Goal: Task Accomplishment & Management: Complete application form

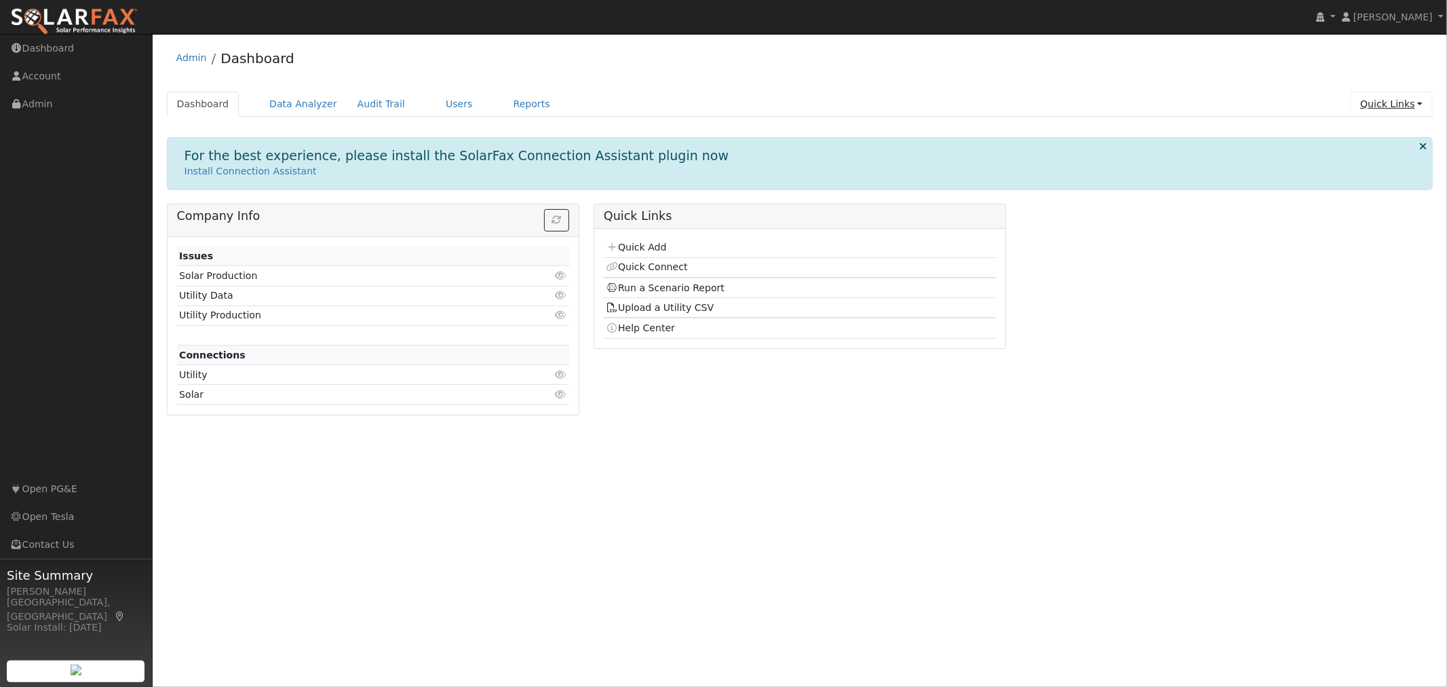
click at [1396, 107] on link "Quick Links" at bounding box center [1391, 104] width 83 height 25
click at [1350, 151] on link "Quick Connect" at bounding box center [1364, 151] width 138 height 19
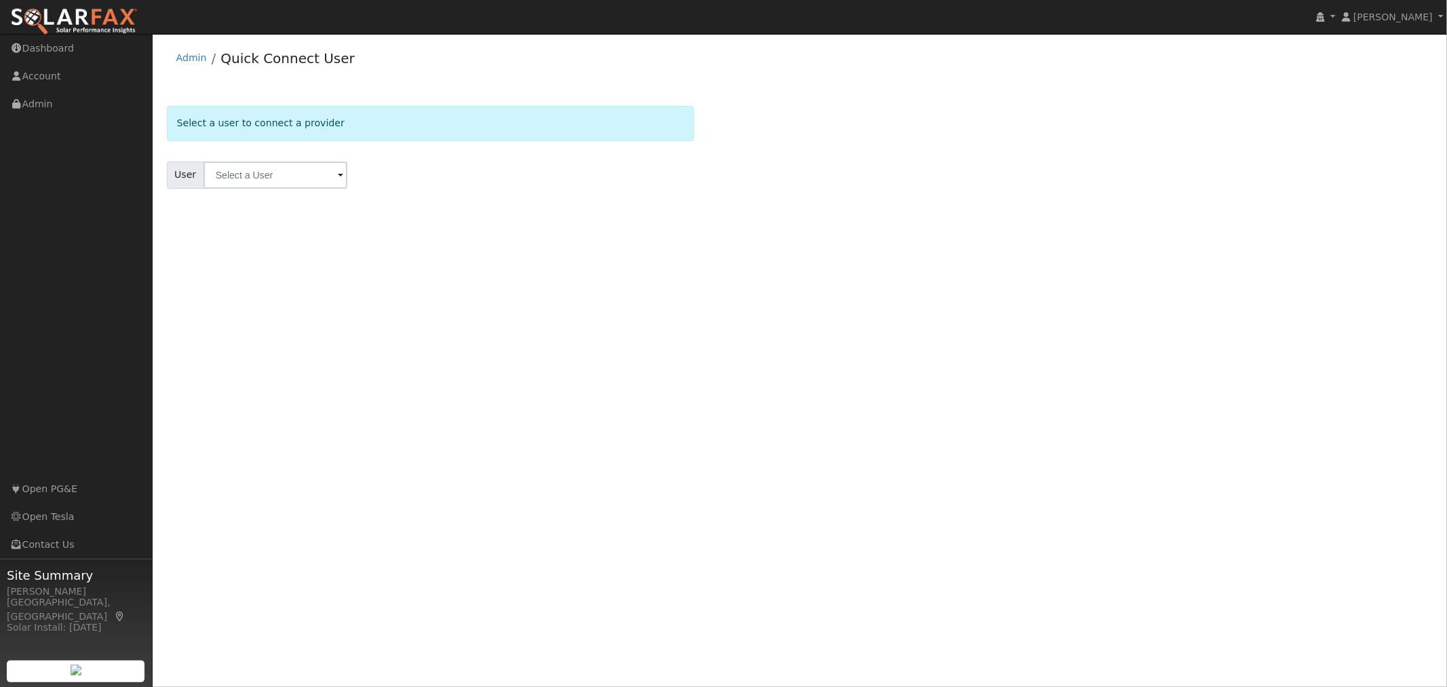
click at [338, 177] on span at bounding box center [340, 176] width 5 height 16
click at [332, 199] on ul "Results" at bounding box center [349, 197] width 285 height 16
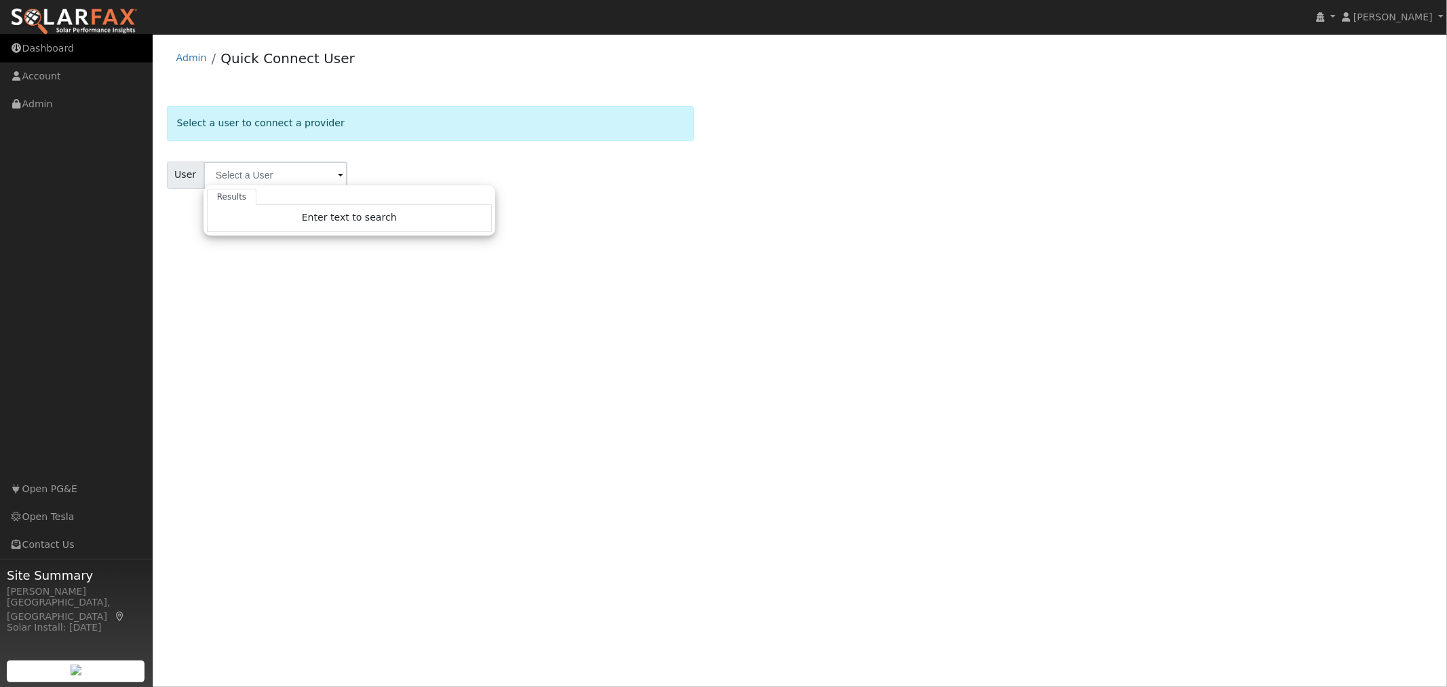
click at [24, 59] on link "Dashboard" at bounding box center [76, 49] width 153 height 28
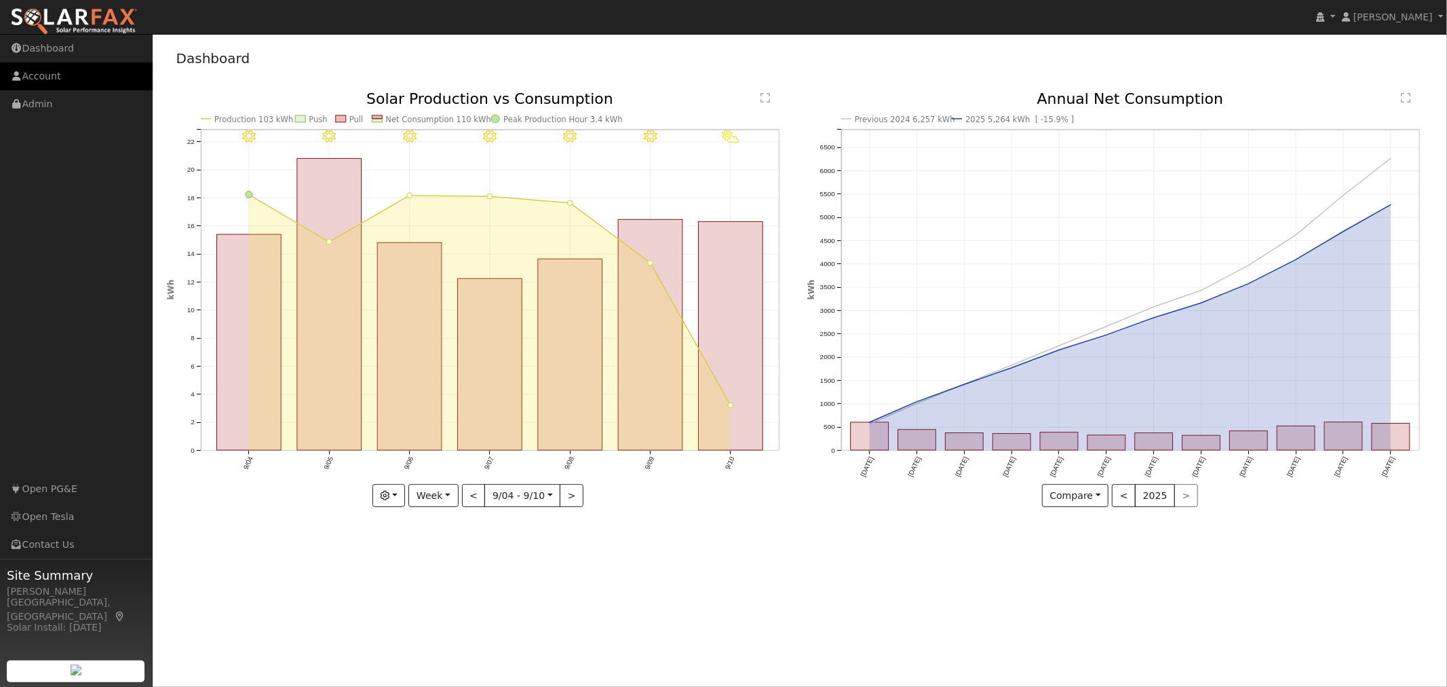
click at [45, 82] on link "Account" at bounding box center [76, 76] width 153 height 28
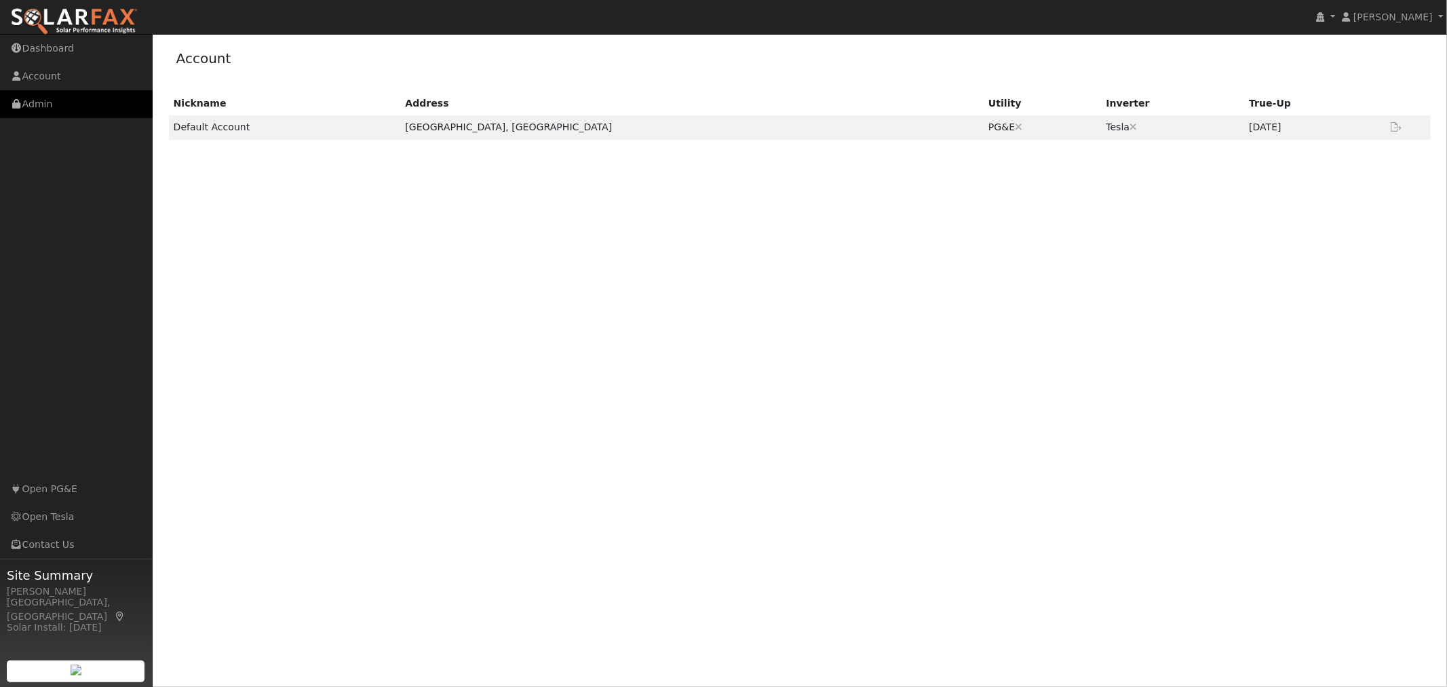
click at [36, 113] on link "Admin" at bounding box center [76, 104] width 153 height 28
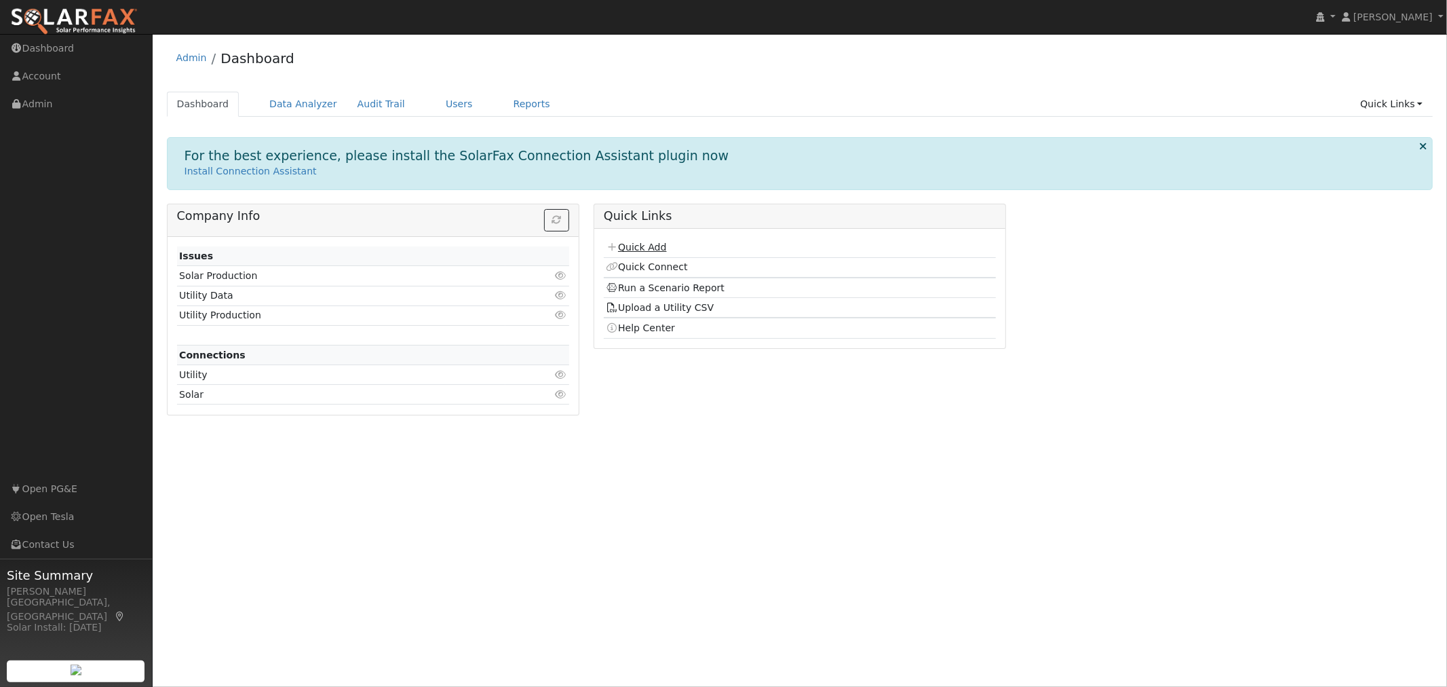
click at [643, 248] on link "Quick Add" at bounding box center [636, 247] width 60 height 11
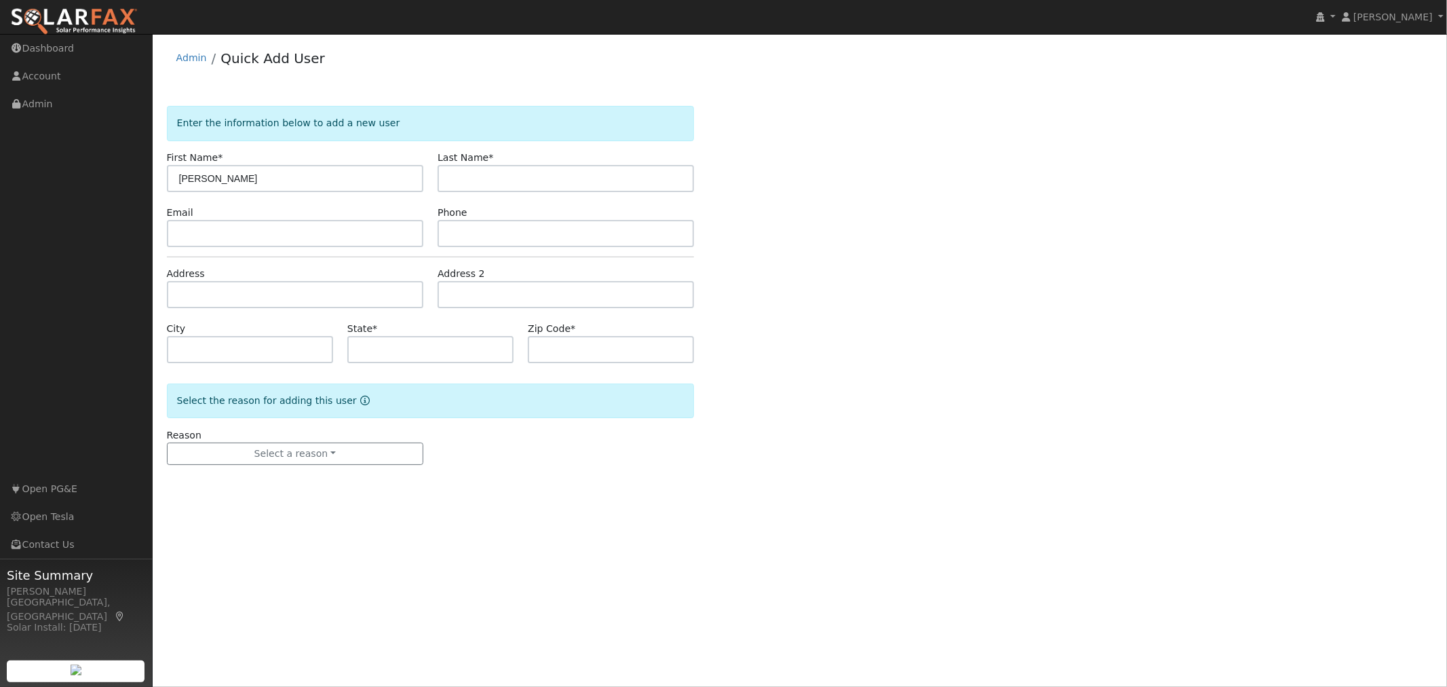
type input "[PERSON_NAME]"
click at [528, 233] on input "text" at bounding box center [566, 233] width 256 height 27
paste input "12097564586"
type input "12097564586"
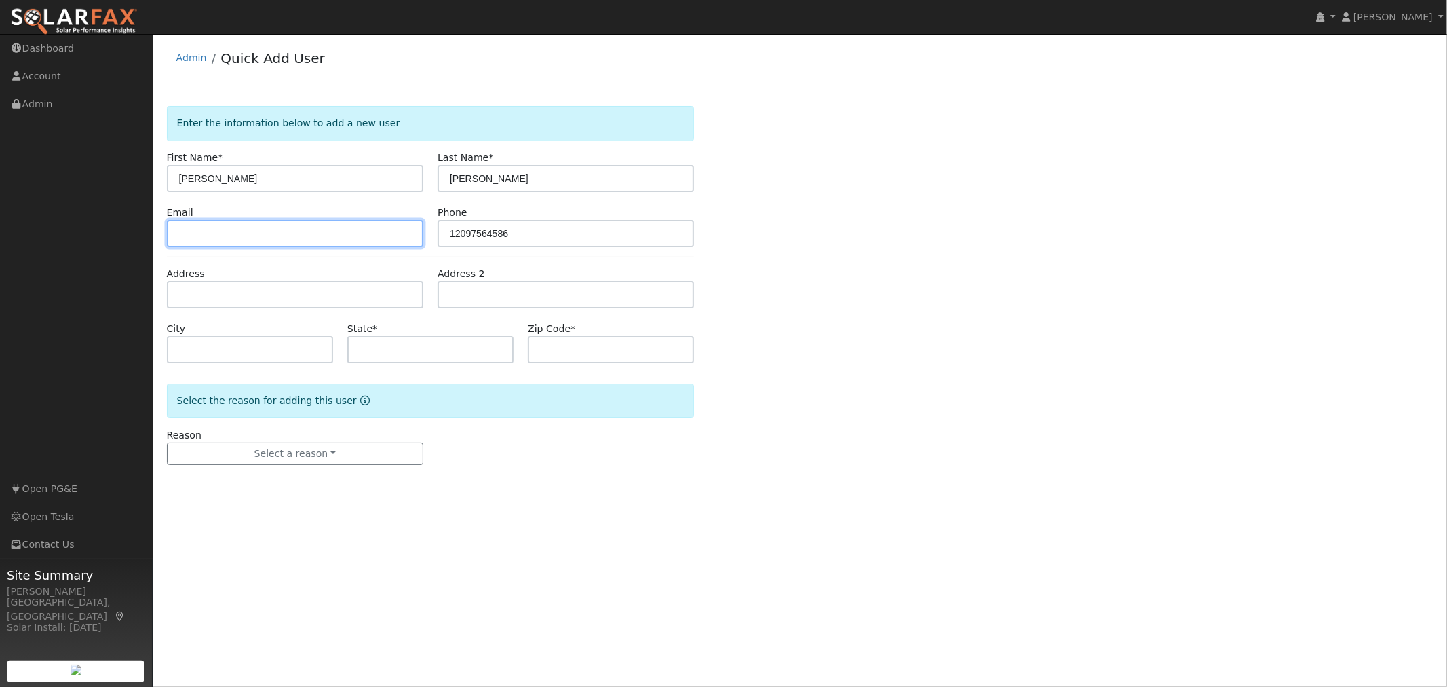
click at [279, 243] on input "text" at bounding box center [295, 233] width 256 height 27
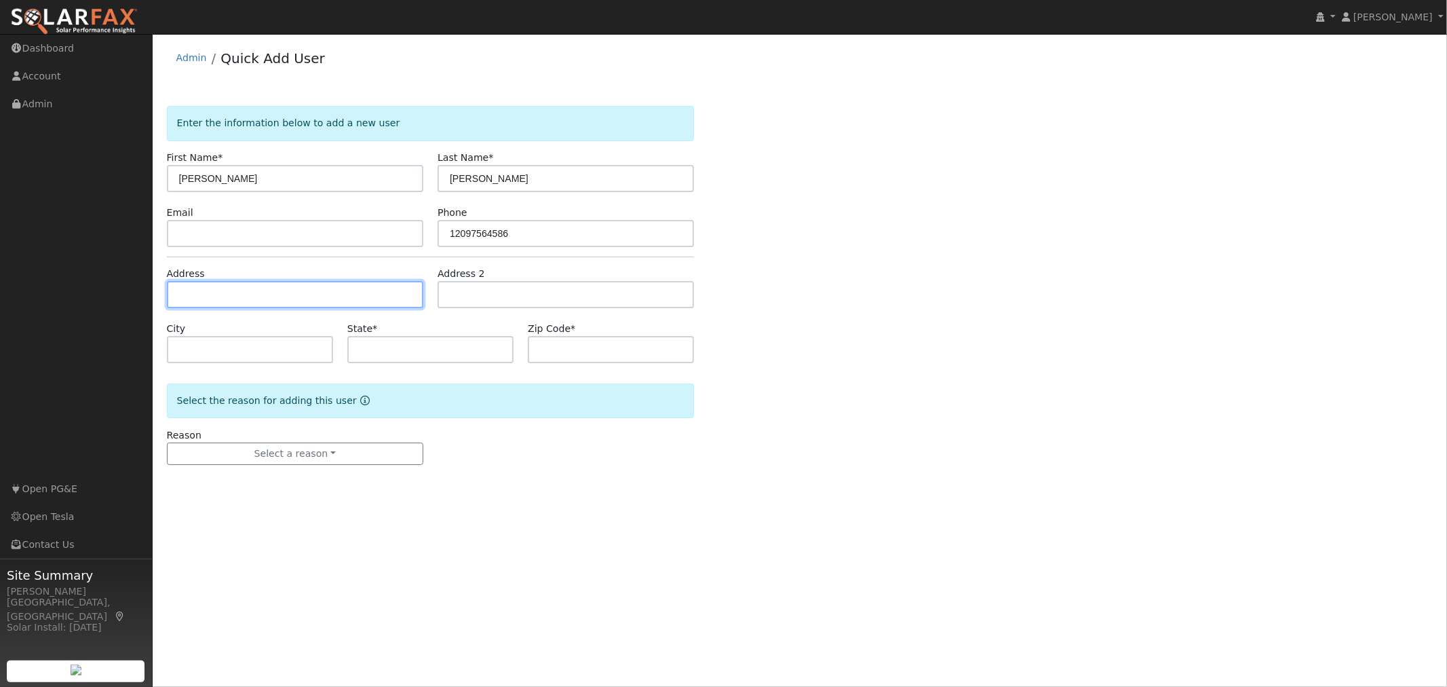
click at [245, 300] on input "text" at bounding box center [295, 294] width 256 height 27
paste input "842 Annette Ct Merced CA, 95348"
type input "842 Annette Court"
type input "Merced"
type input "CA"
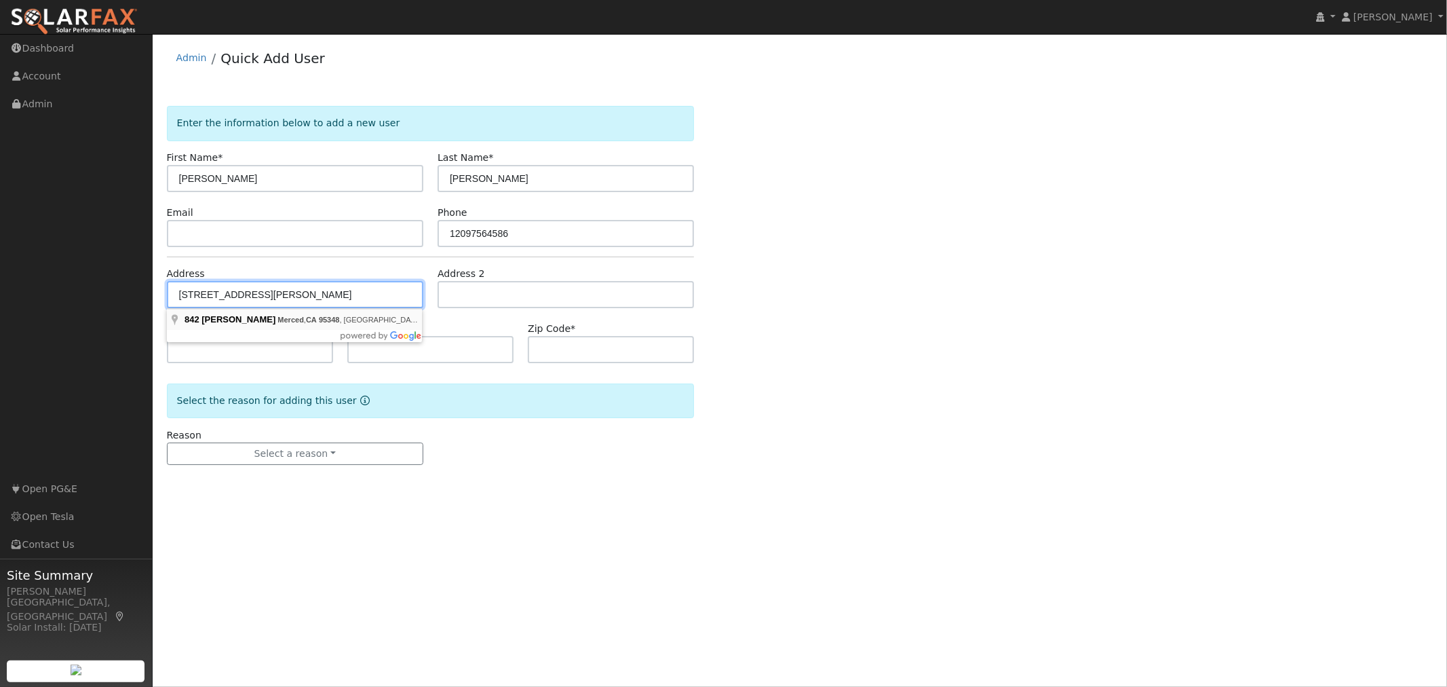
type input "95348"
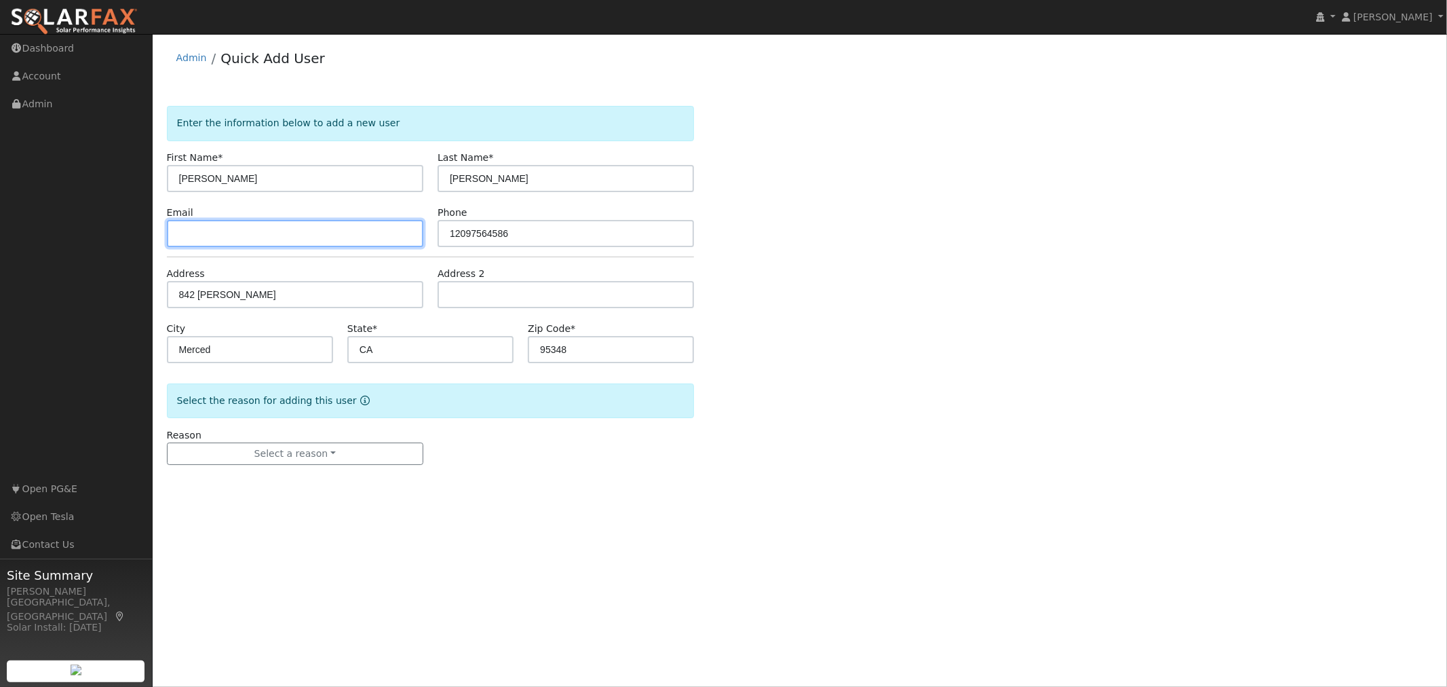
click at [284, 238] on input "text" at bounding box center [295, 233] width 256 height 27
paste input "nancycisnerosc@yahoo.com"
type input "nancycisnerosc@yahoo.com"
click at [432, 282] on div "Address 2" at bounding box center [565, 287] width 271 height 41
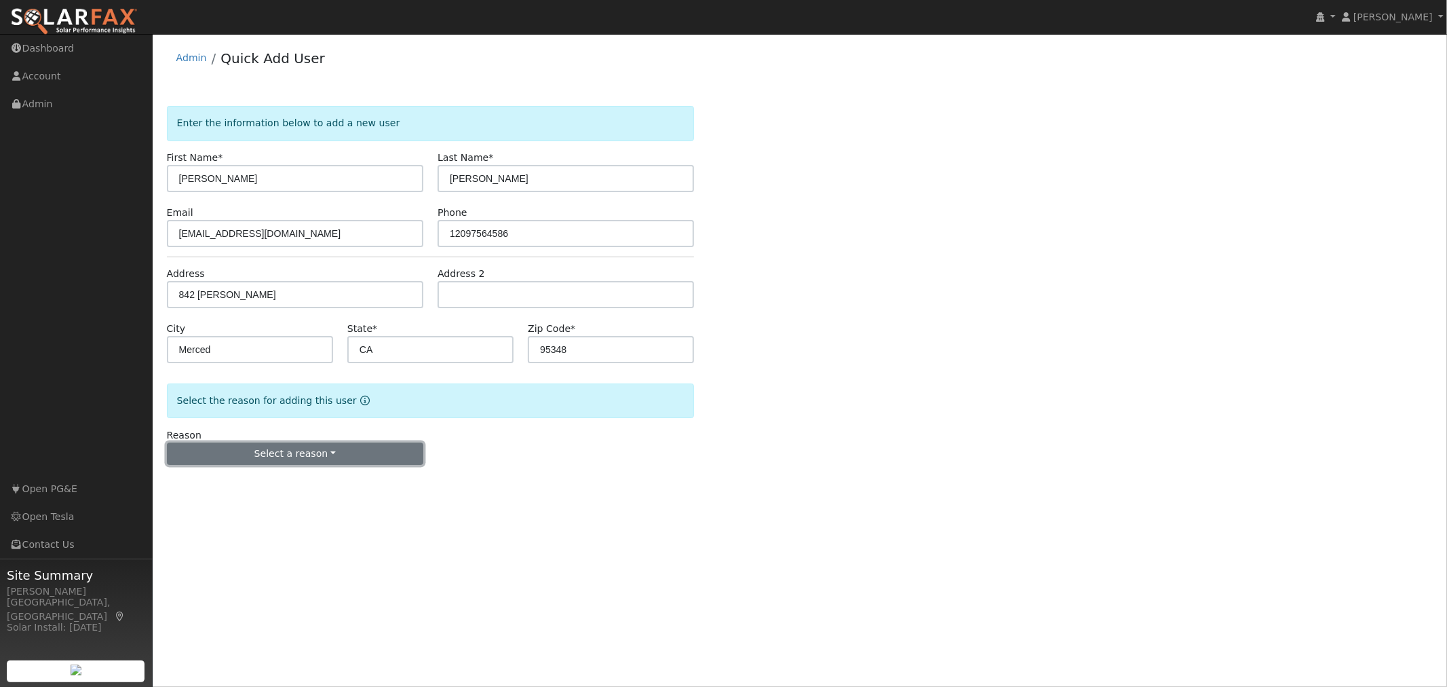
click at [382, 451] on button "Select a reason" at bounding box center [295, 453] width 256 height 23
click at [229, 504] on link "New customer adding solar" at bounding box center [243, 500] width 150 height 19
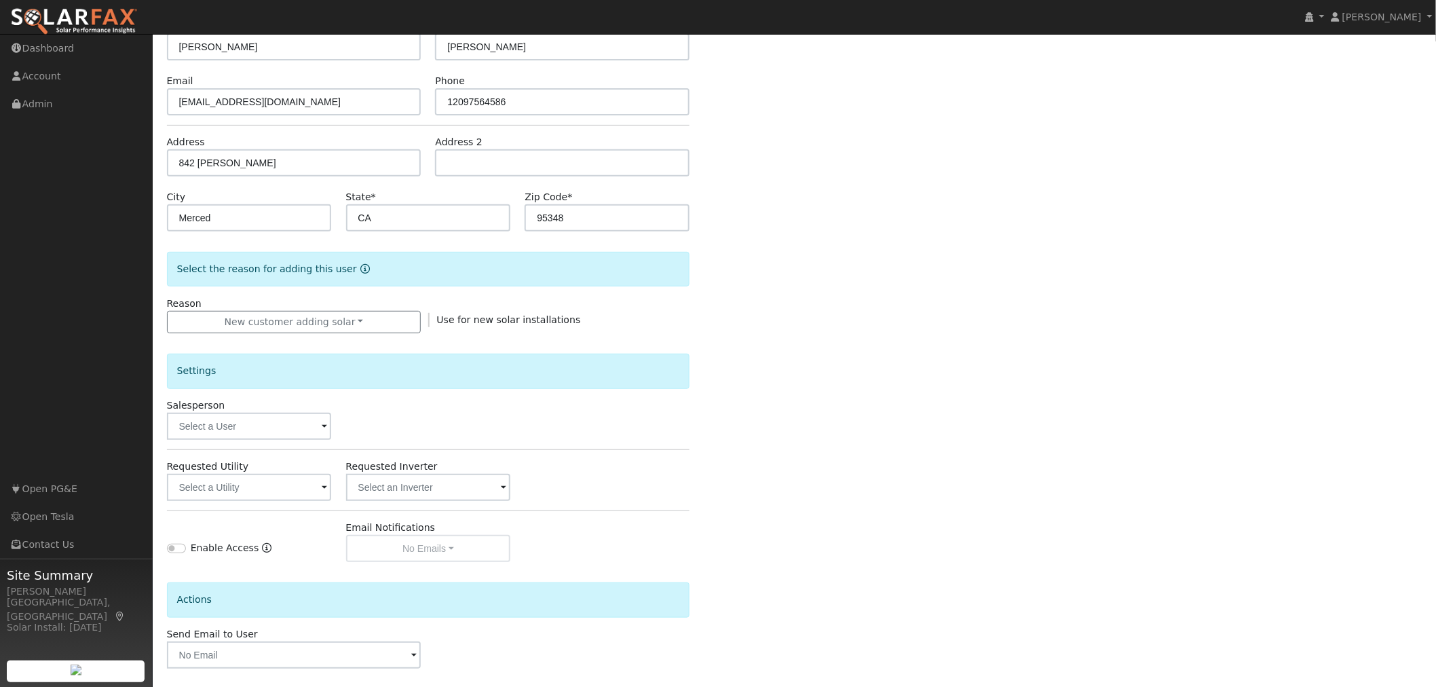
scroll to position [151, 0]
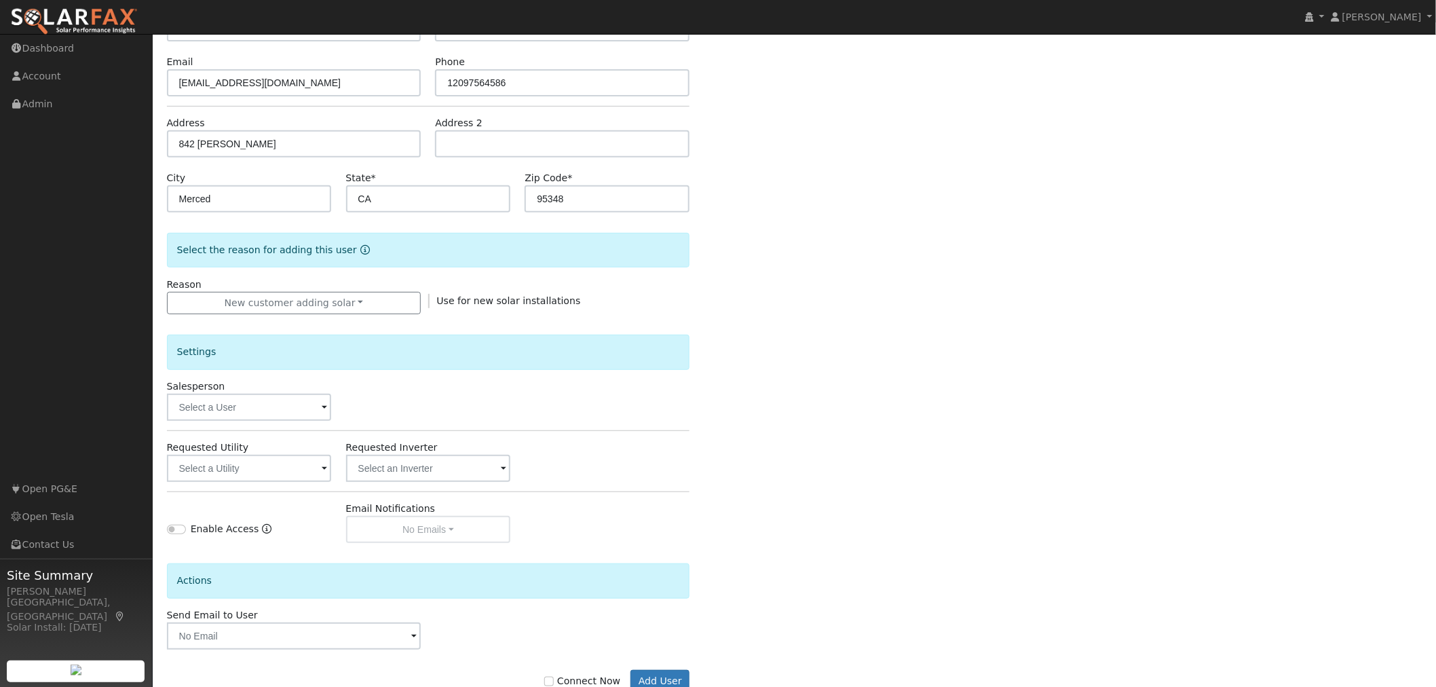
click at [322, 411] on span at bounding box center [324, 408] width 5 height 16
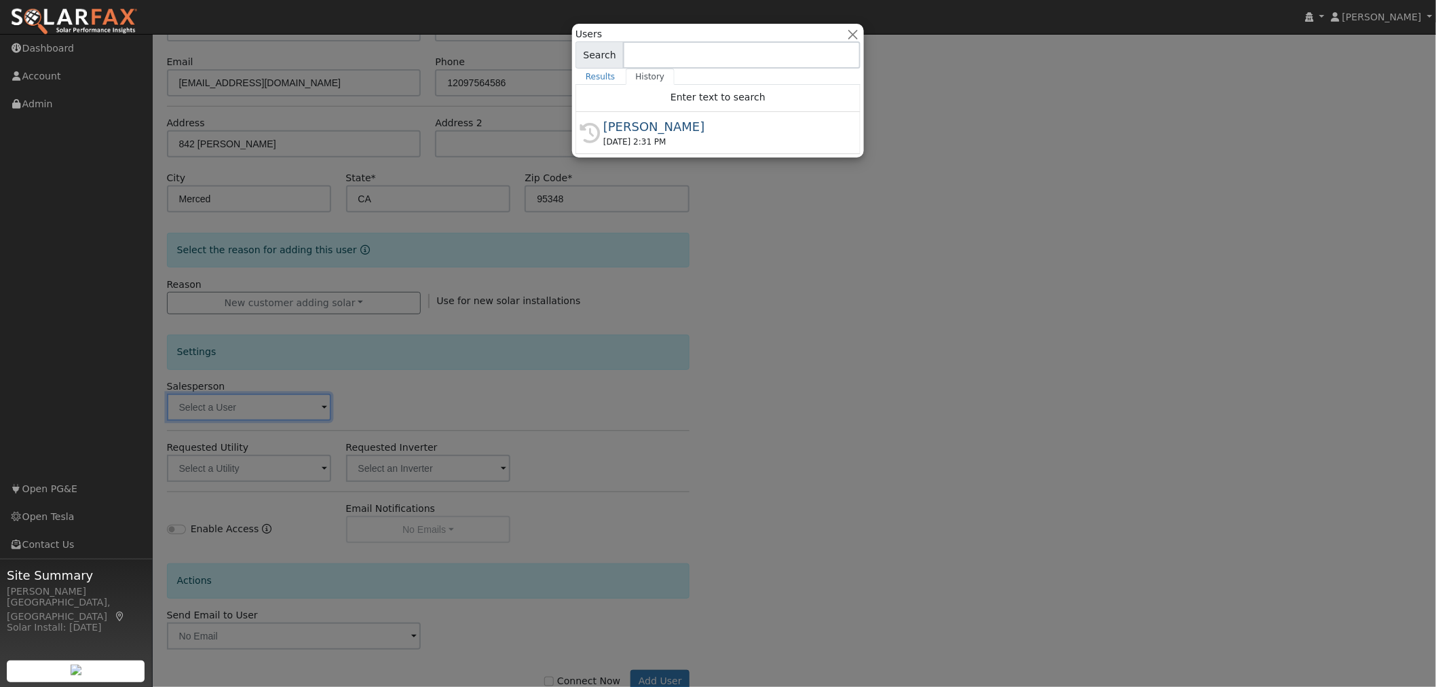
click at [321, 411] on div at bounding box center [718, 343] width 1436 height 687
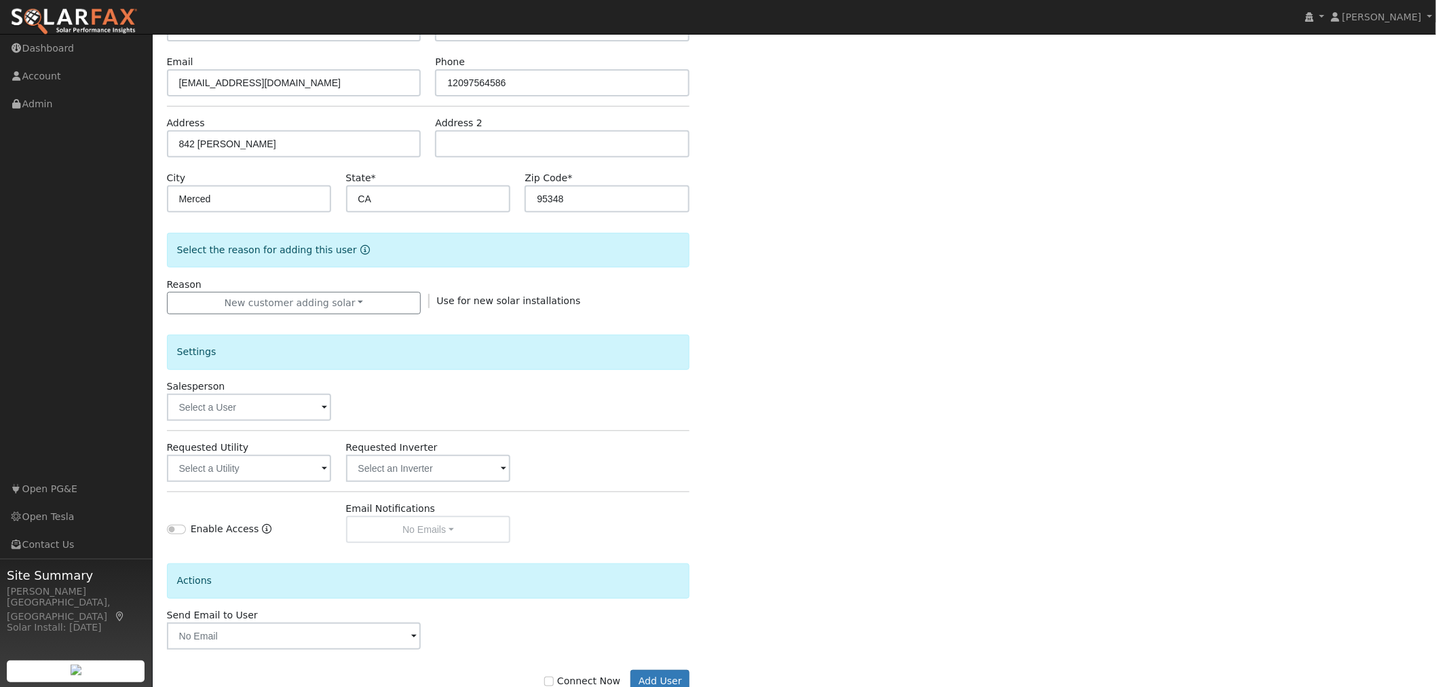
click at [322, 411] on span at bounding box center [324, 408] width 5 height 16
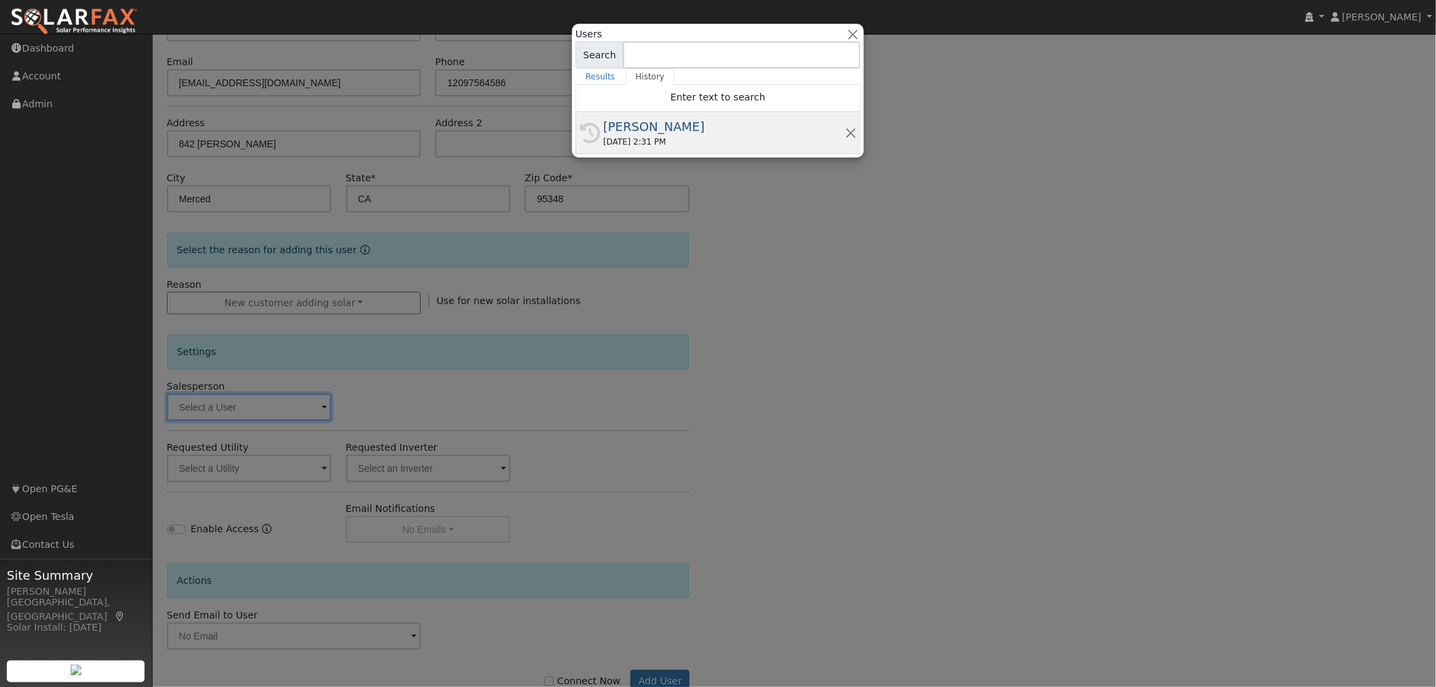
click at [611, 139] on div "09/08/2025 2:31 PM" at bounding box center [724, 142] width 242 height 12
type input "[PERSON_NAME]"
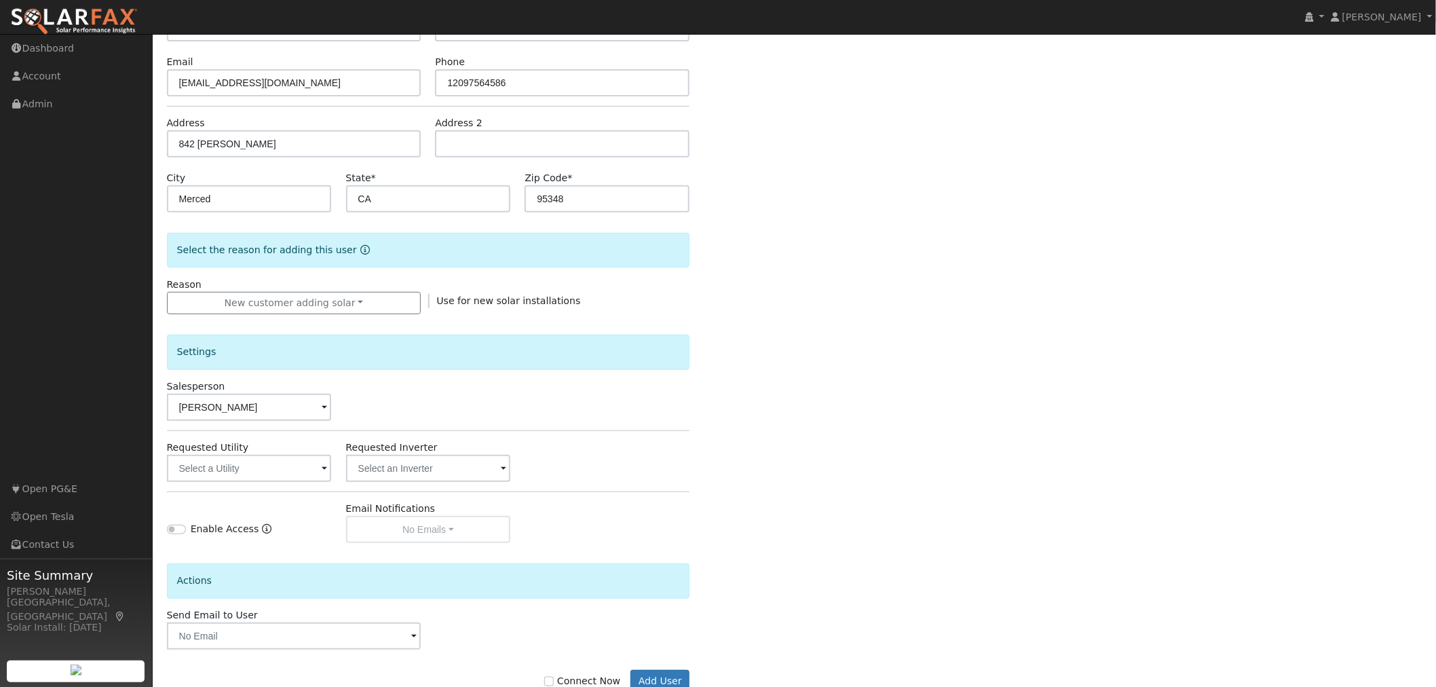
click at [324, 470] on span at bounding box center [324, 469] width 5 height 16
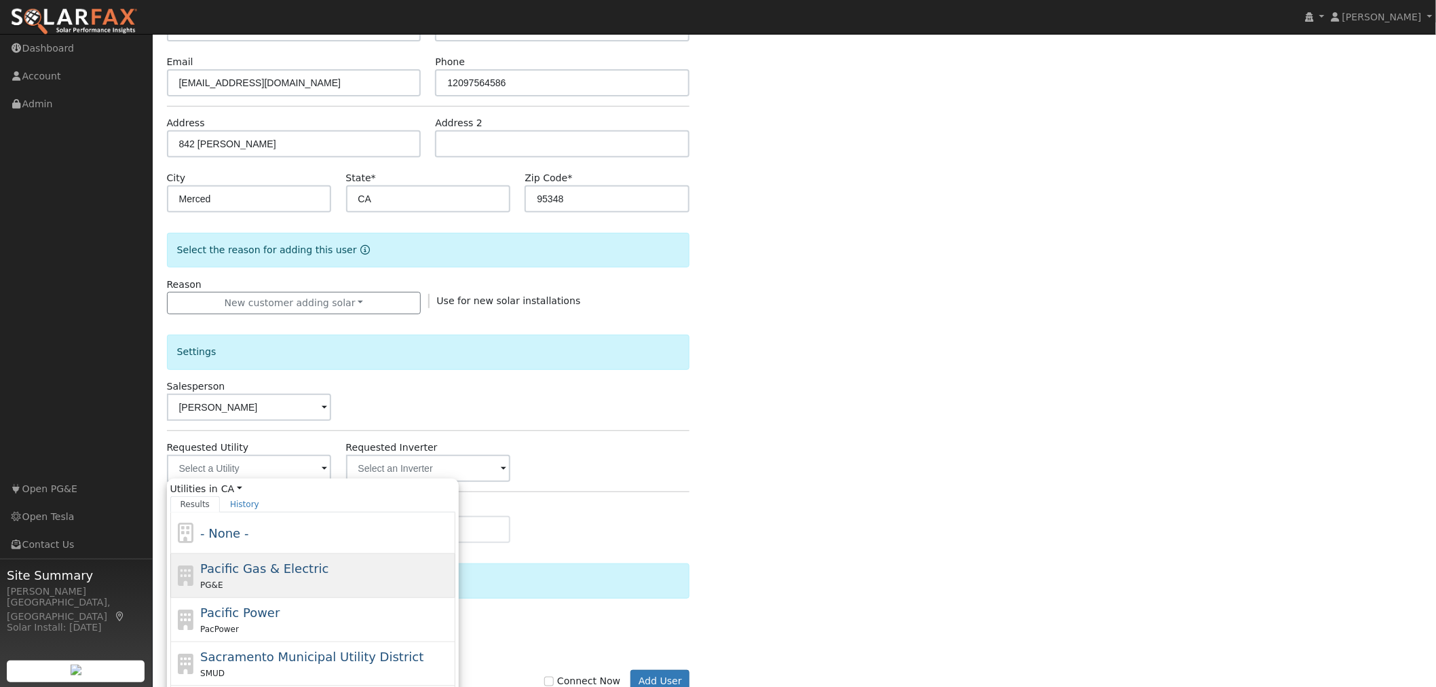
click at [303, 575] on span "Pacific Gas & Electric" at bounding box center [264, 568] width 128 height 14
type input "Pacific Gas & Electric"
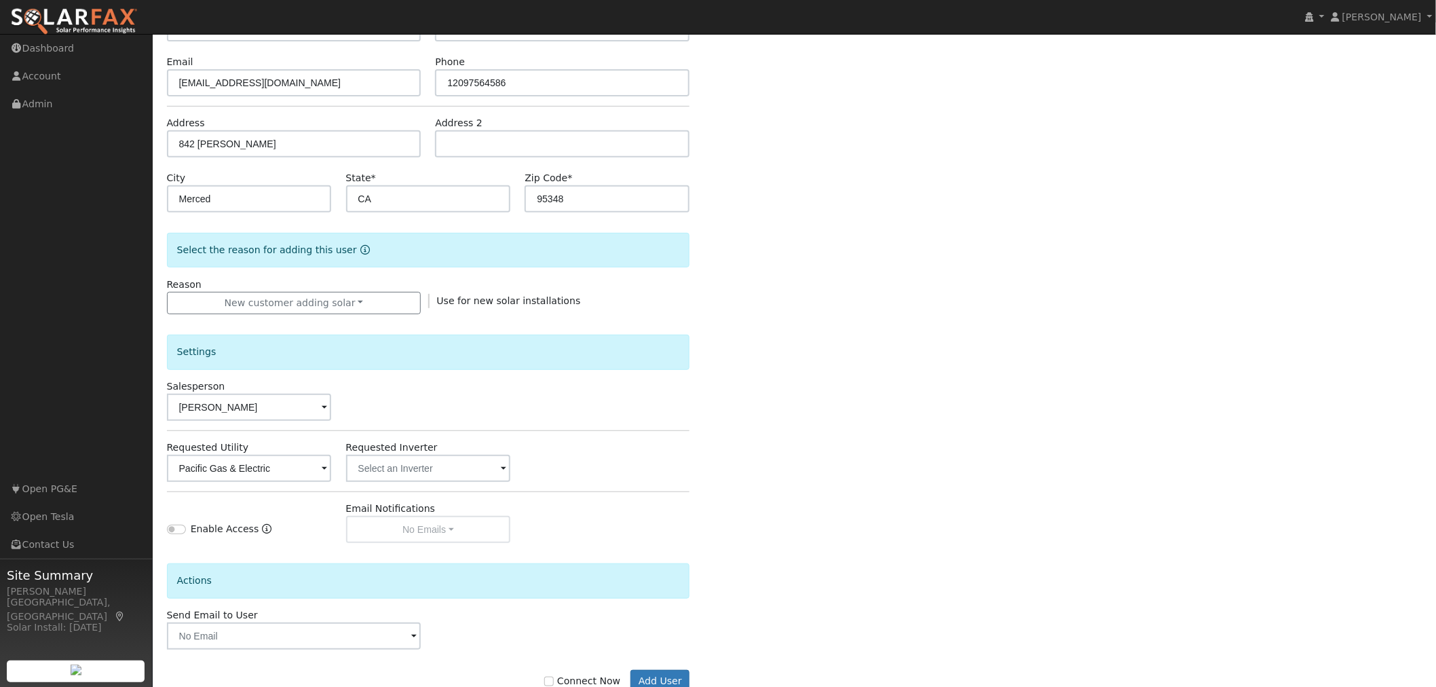
click at [512, 472] on div "Requested Inverter" at bounding box center [428, 460] width 179 height 41
click at [502, 470] on span at bounding box center [503, 469] width 5 height 16
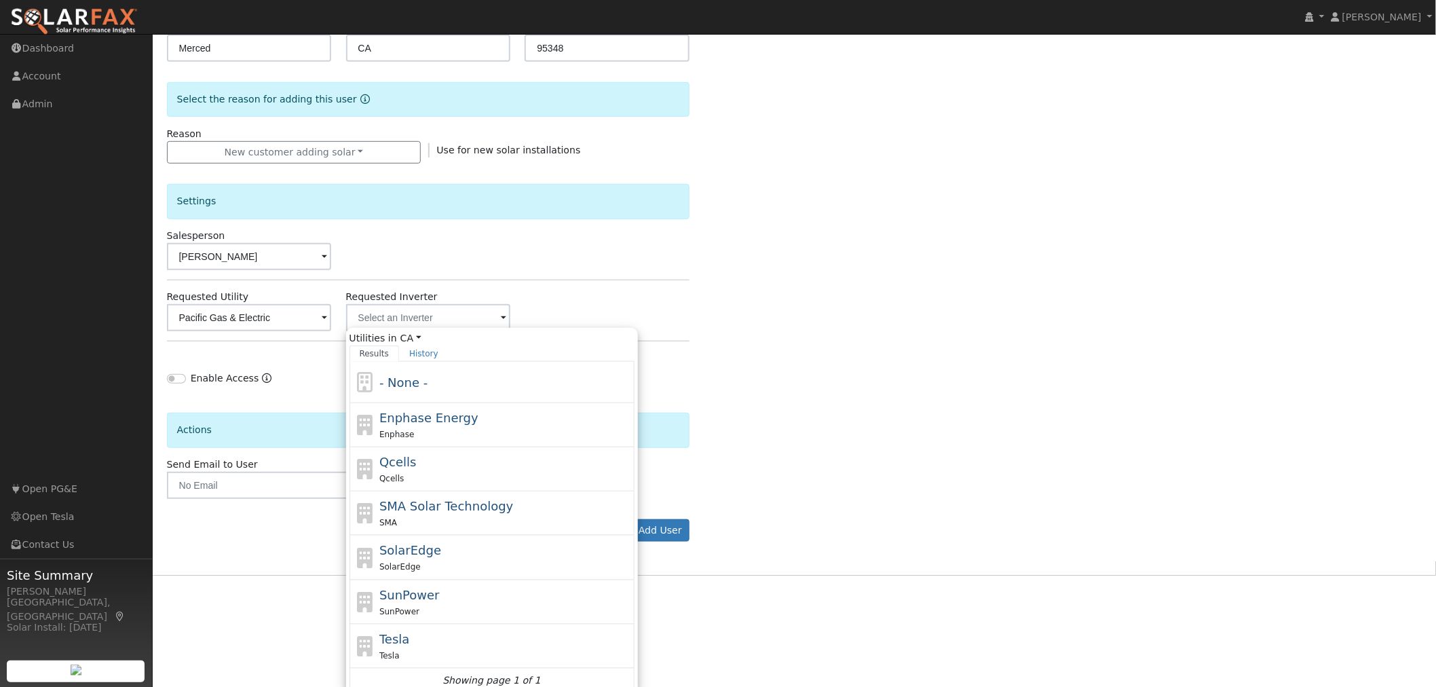
scroll to position [313, 0]
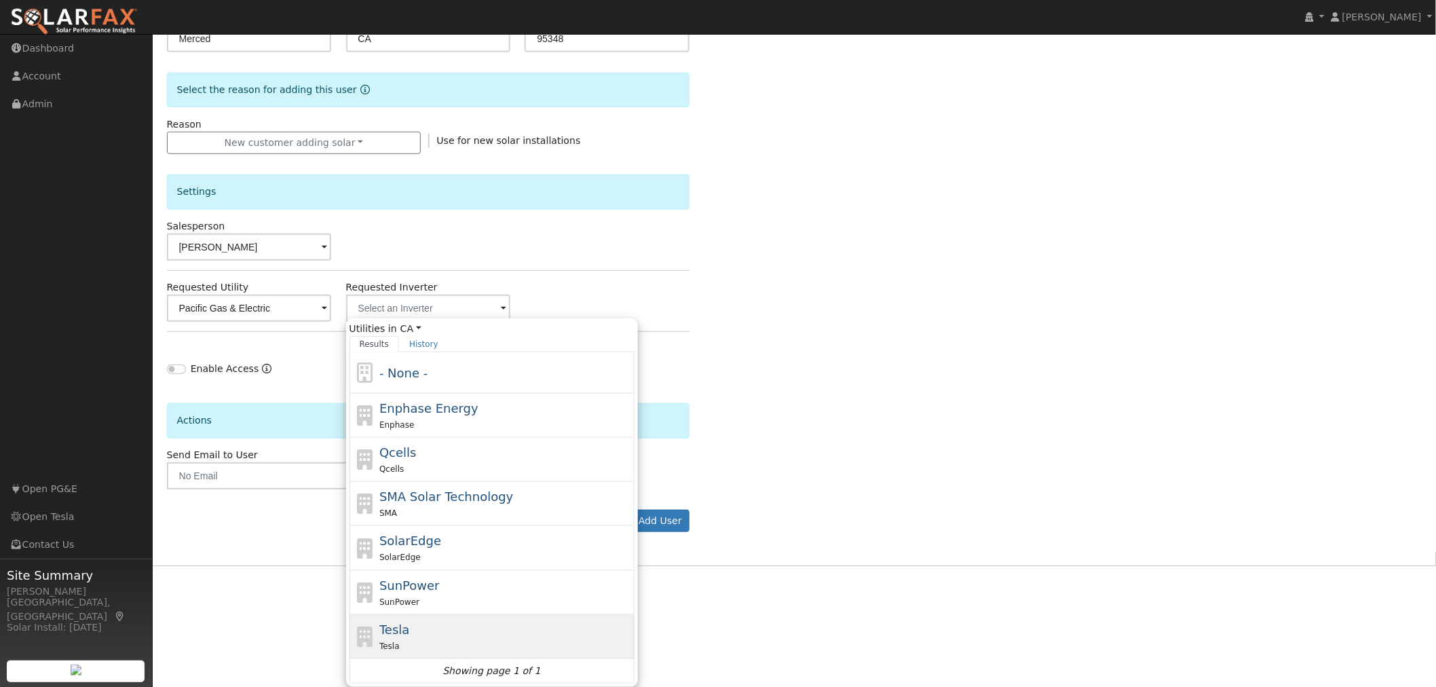
click at [427, 628] on div "Tesla Tesla" at bounding box center [505, 636] width 252 height 33
type input "Tesla"
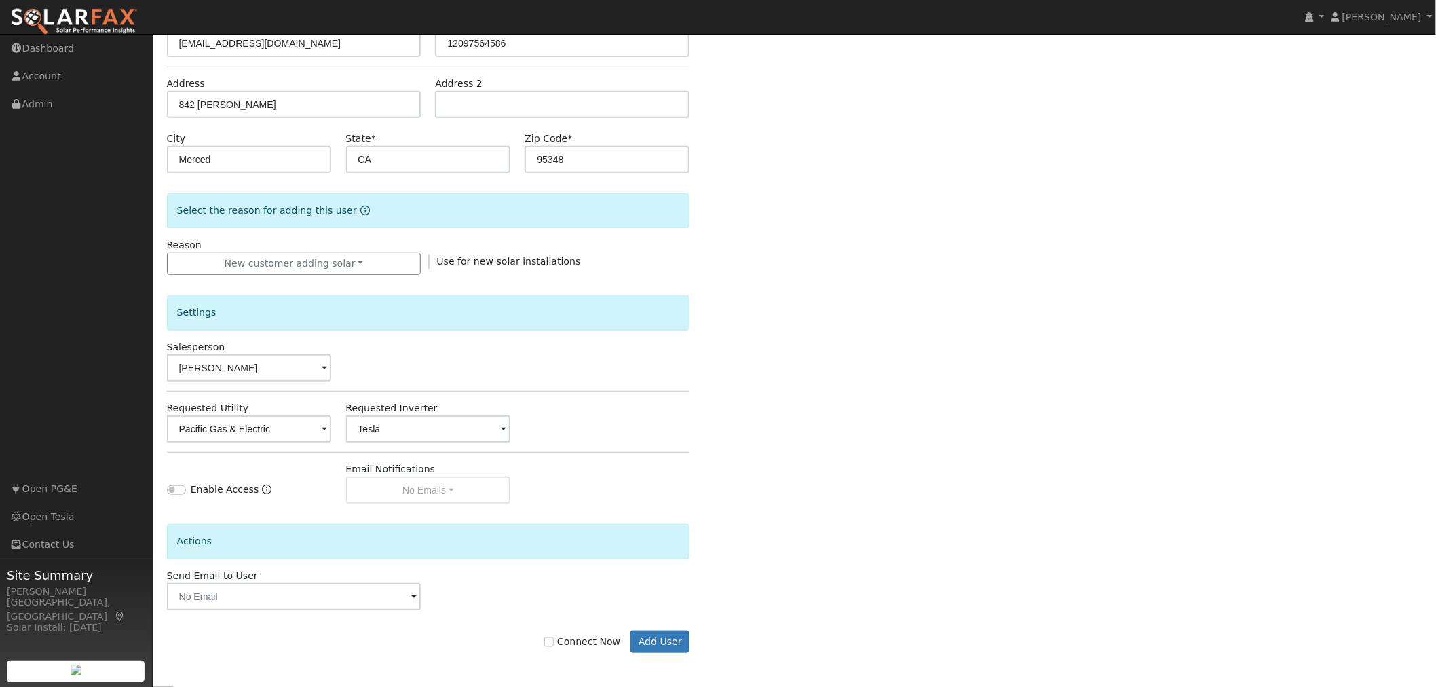
click at [311, 541] on div "Actions" at bounding box center [428, 541] width 523 height 35
click at [274, 579] on div "Send Email to User Delete Email Template Are you sure you want to delete ? Canc…" at bounding box center [293, 589] width 269 height 41
click at [677, 641] on button "Add User" at bounding box center [659, 641] width 59 height 23
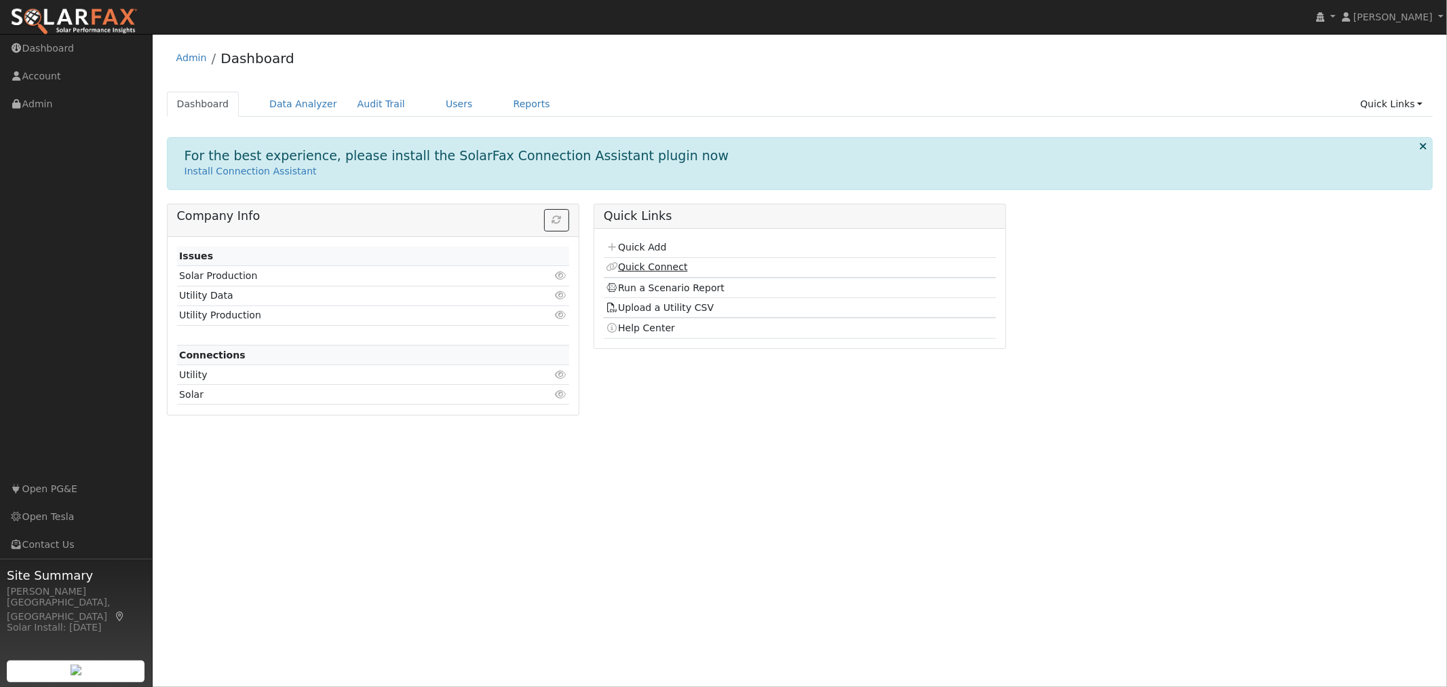
click at [674, 265] on link "Quick Connect" at bounding box center [646, 266] width 81 height 11
click at [275, 167] on link "Install Connection Assistant" at bounding box center [251, 171] width 132 height 11
click at [271, 107] on link "Data Analyzer" at bounding box center [303, 104] width 88 height 25
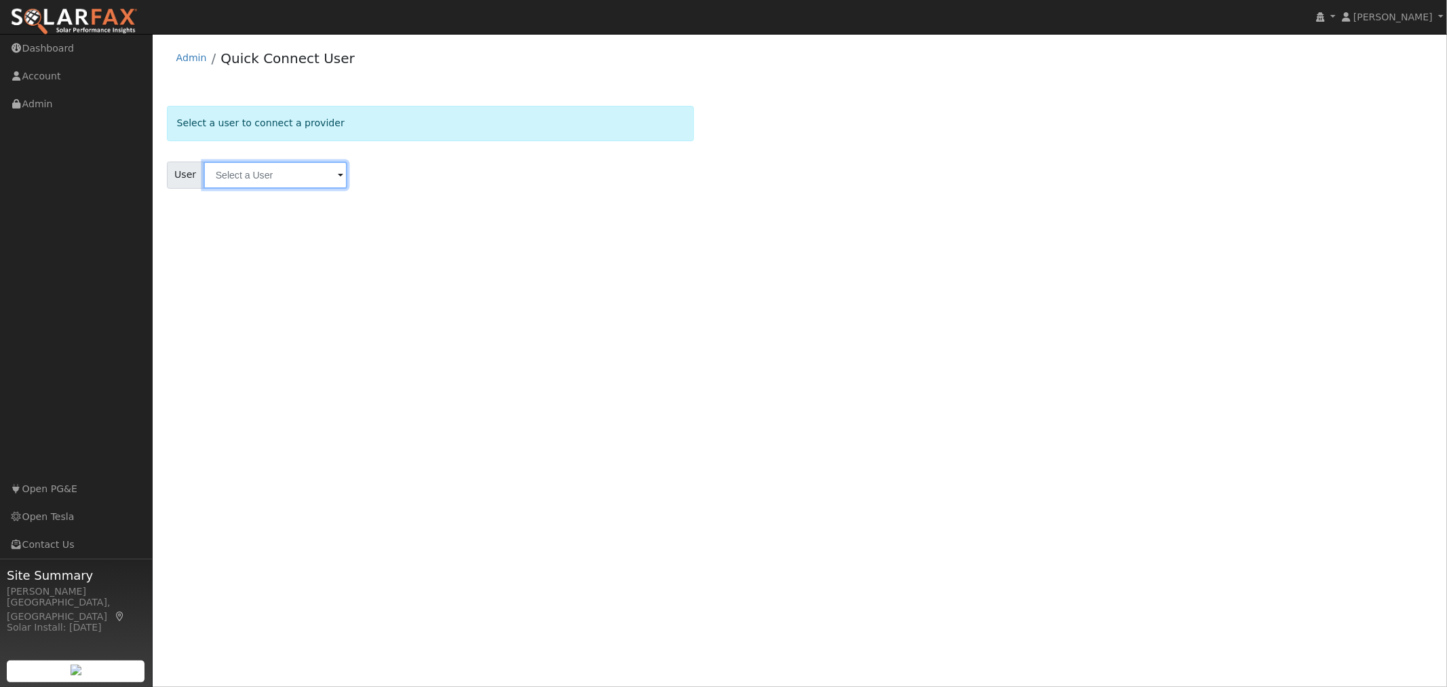
click at [324, 177] on input "text" at bounding box center [276, 174] width 144 height 27
click at [337, 177] on input "text" at bounding box center [276, 174] width 144 height 27
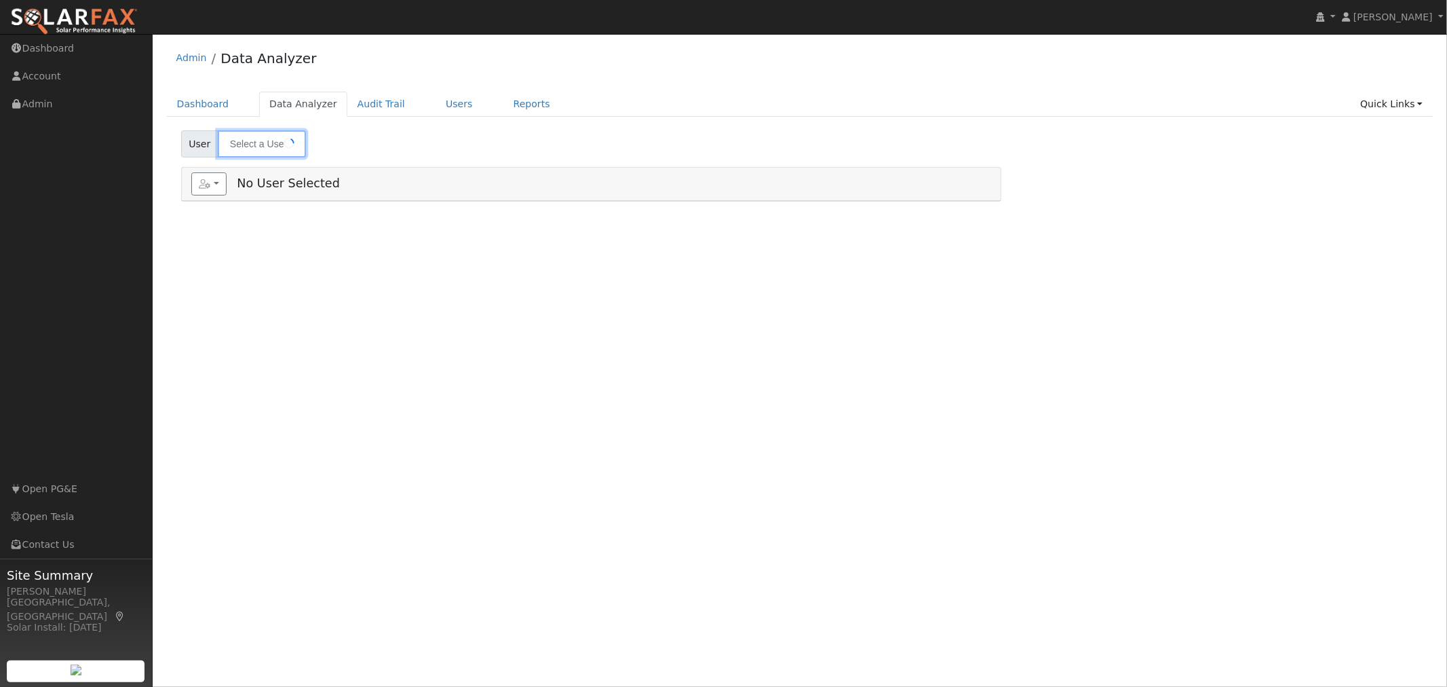
type input "[PERSON_NAME]"
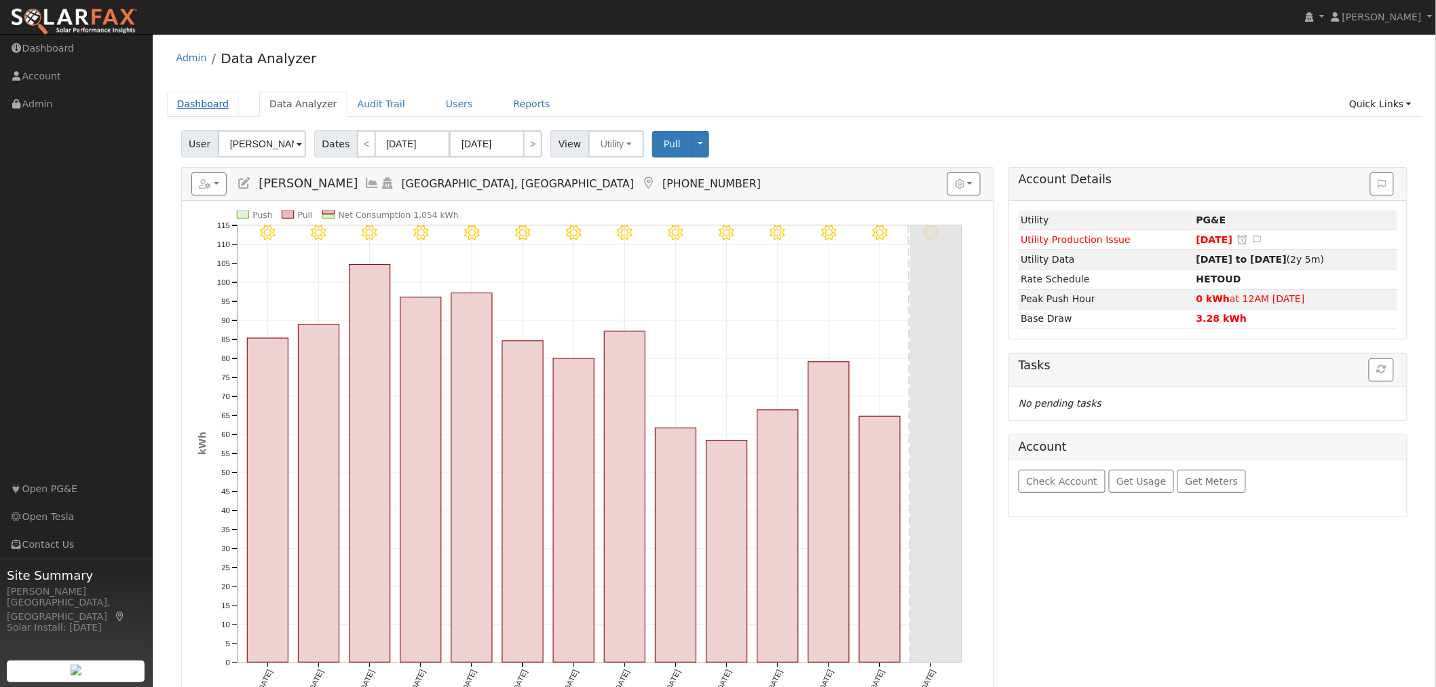
click at [198, 107] on link "Dashboard" at bounding box center [203, 104] width 73 height 25
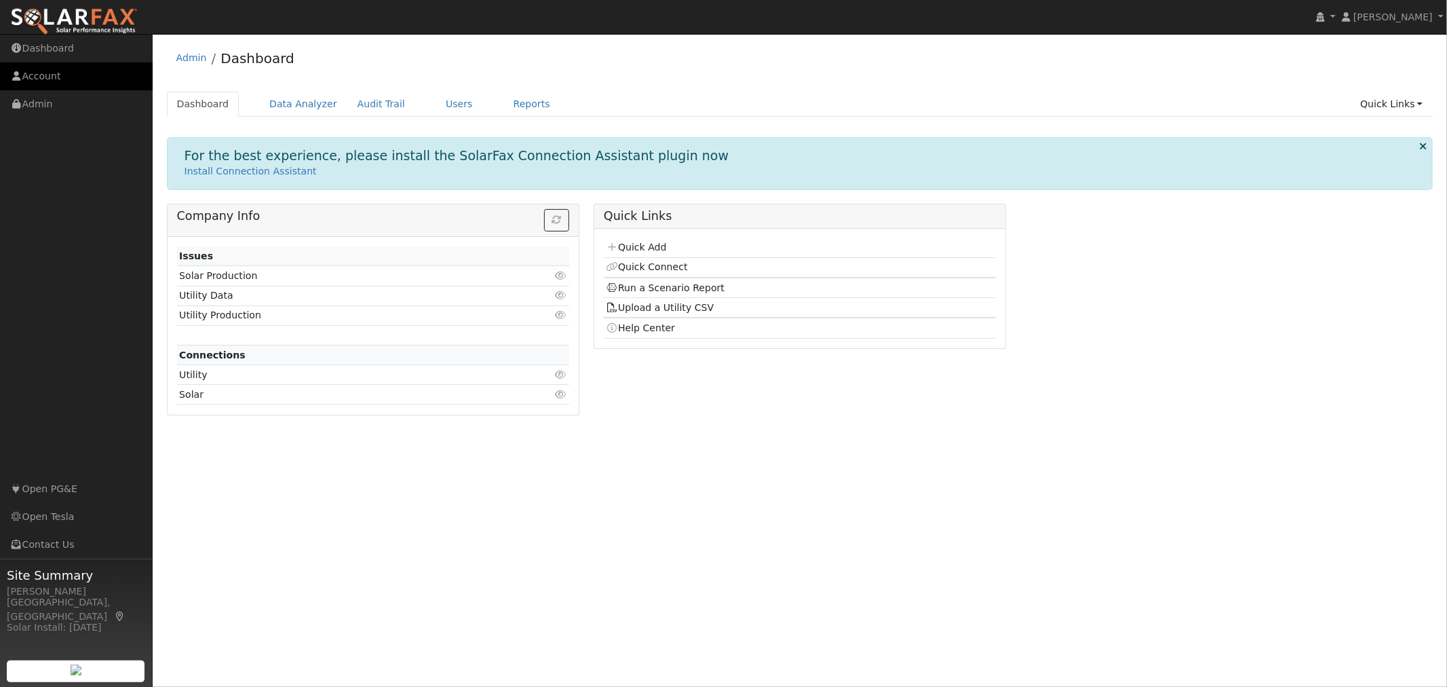
click at [14, 80] on icon at bounding box center [16, 75] width 12 height 9
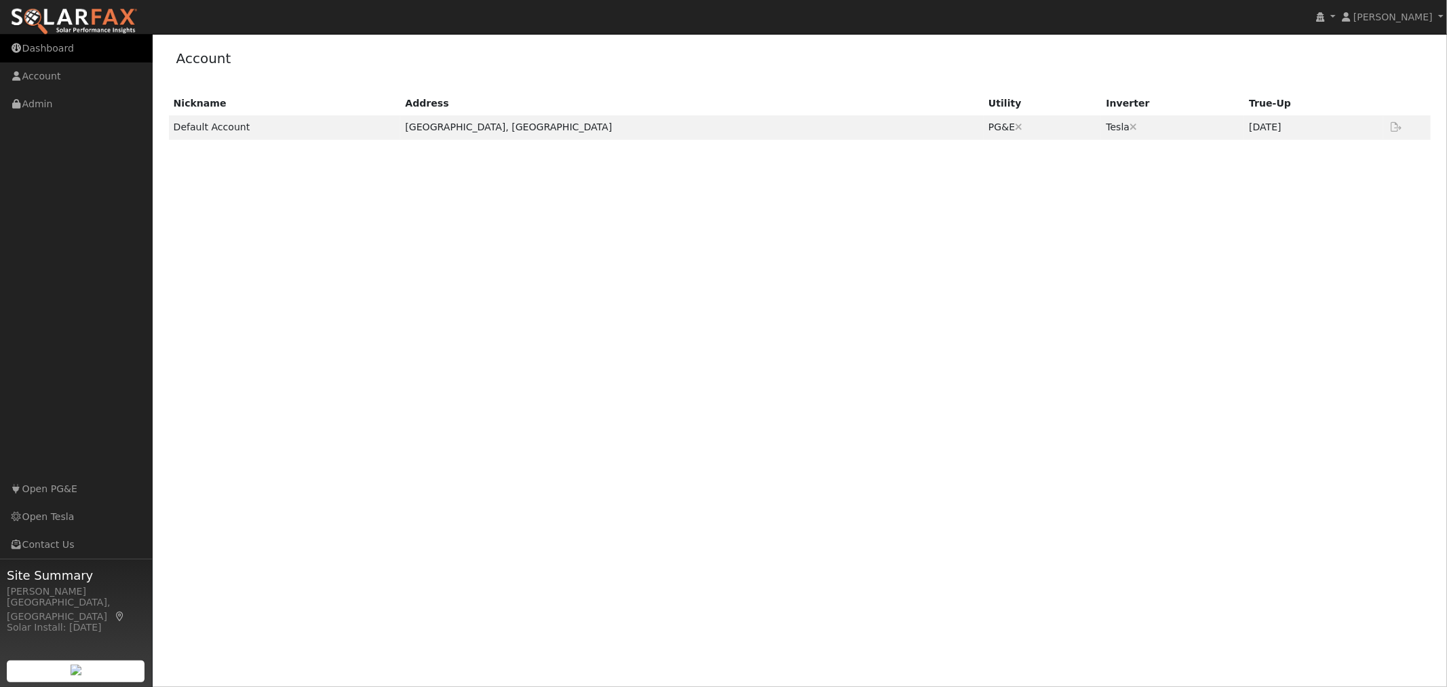
click at [62, 58] on link "Dashboard" at bounding box center [76, 49] width 153 height 28
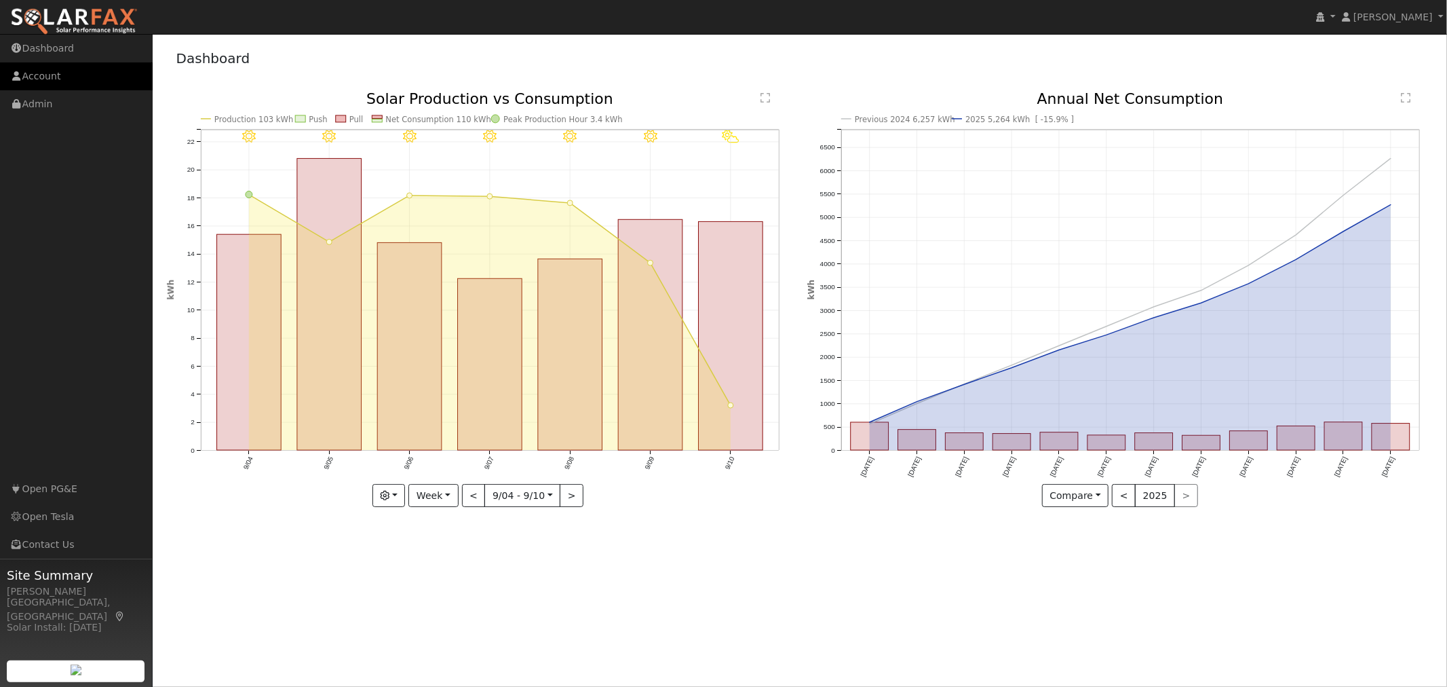
click at [55, 81] on link "Account" at bounding box center [76, 76] width 153 height 28
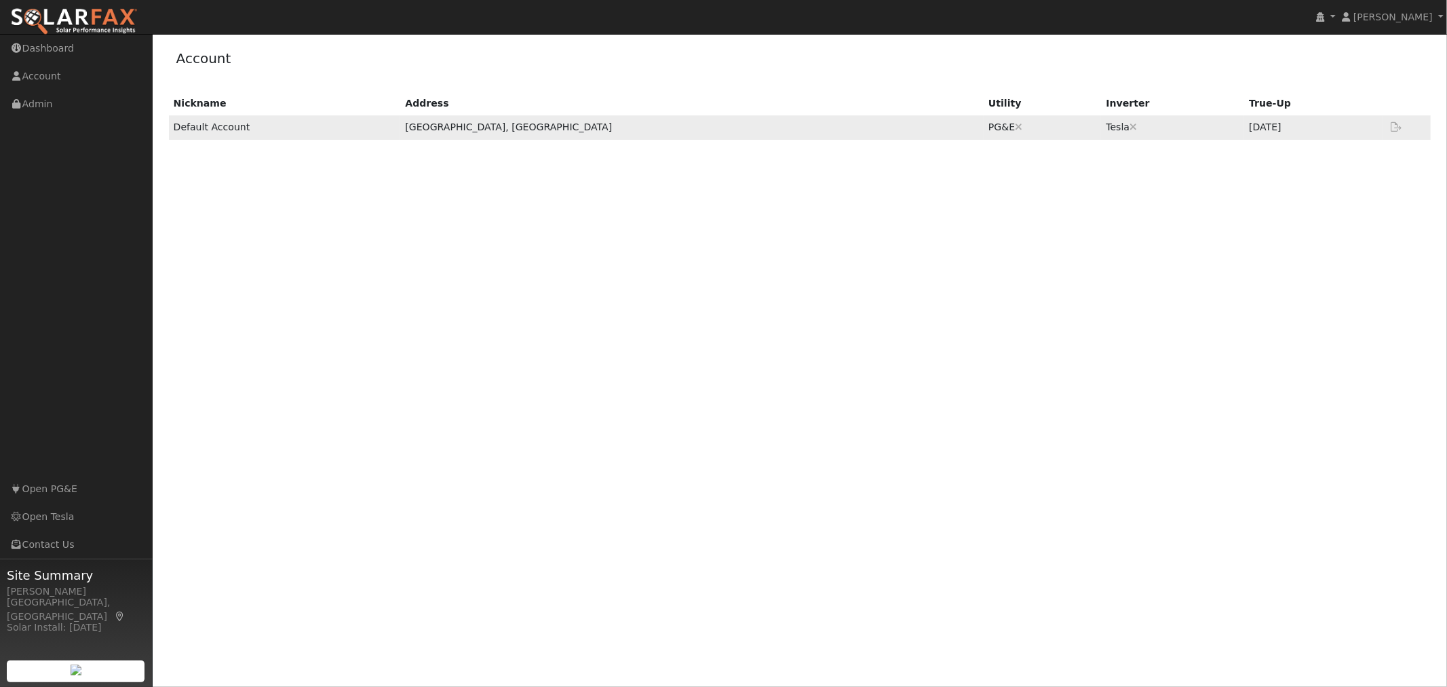
click at [984, 131] on td "PG&E Are you sure you want to disconnect this ? Back Disconnect" at bounding box center [1042, 127] width 117 height 24
click at [308, 124] on td "Default Account" at bounding box center [285, 127] width 232 height 24
click at [31, 52] on link "Dashboard" at bounding box center [76, 49] width 153 height 28
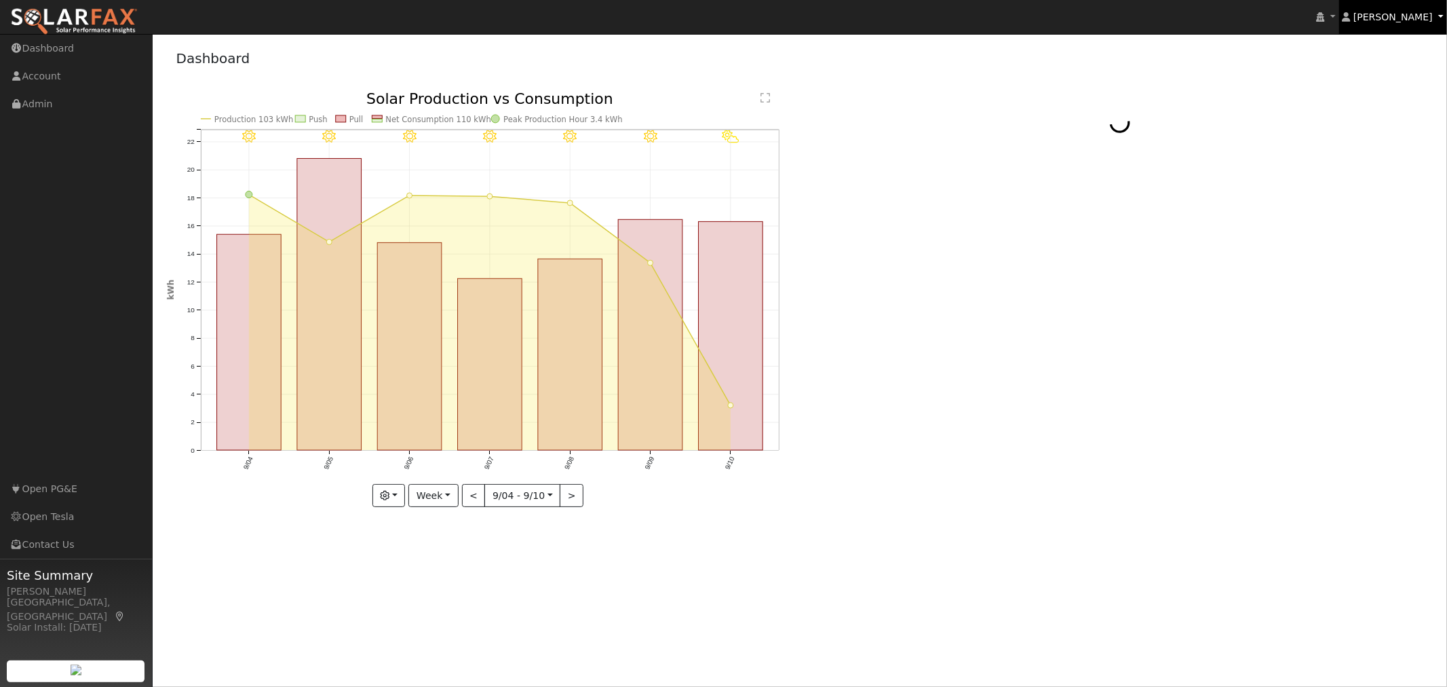
click at [1376, 9] on link "[PERSON_NAME]" at bounding box center [1393, 17] width 109 height 34
click at [1402, 23] on link "[PERSON_NAME]" at bounding box center [1393, 17] width 109 height 34
click at [1412, 19] on span "[PERSON_NAME]" at bounding box center [1393, 17] width 79 height 11
click at [1339, 16] on link at bounding box center [1326, 17] width 26 height 34
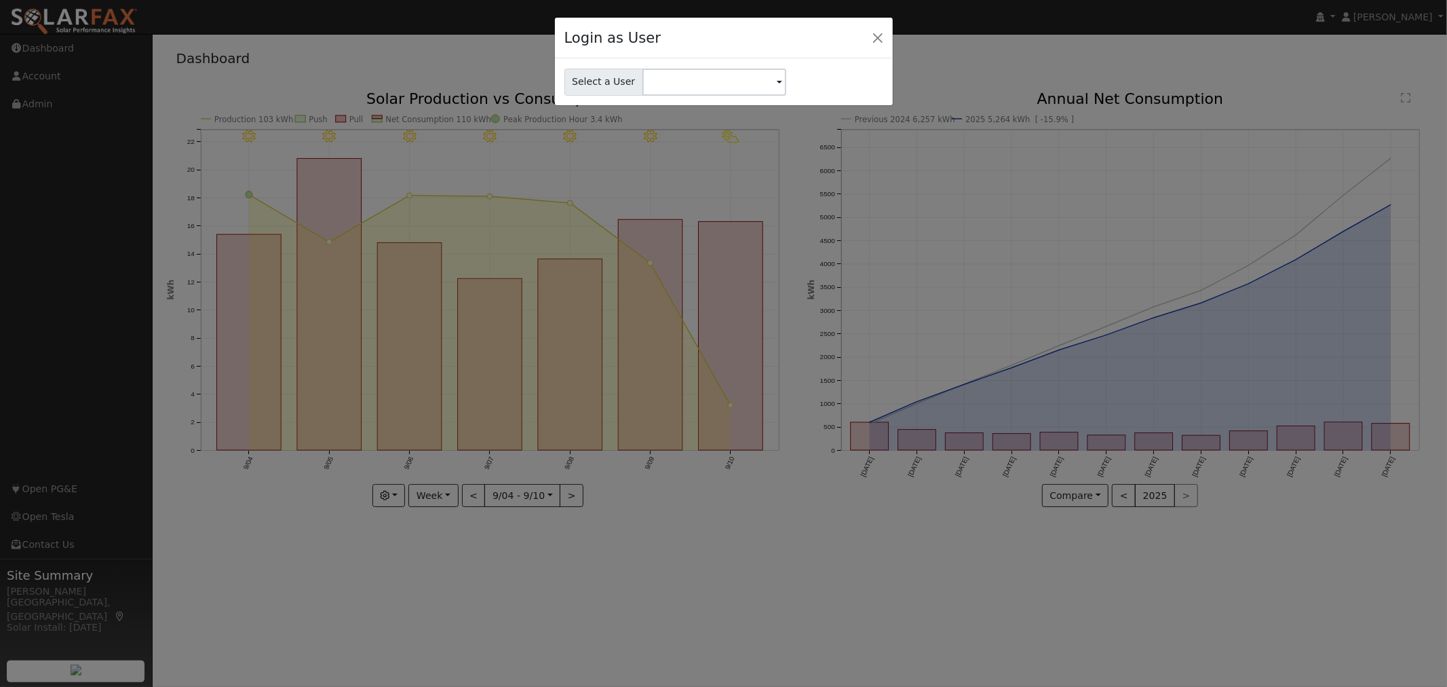
click at [777, 84] on span at bounding box center [779, 83] width 5 height 16
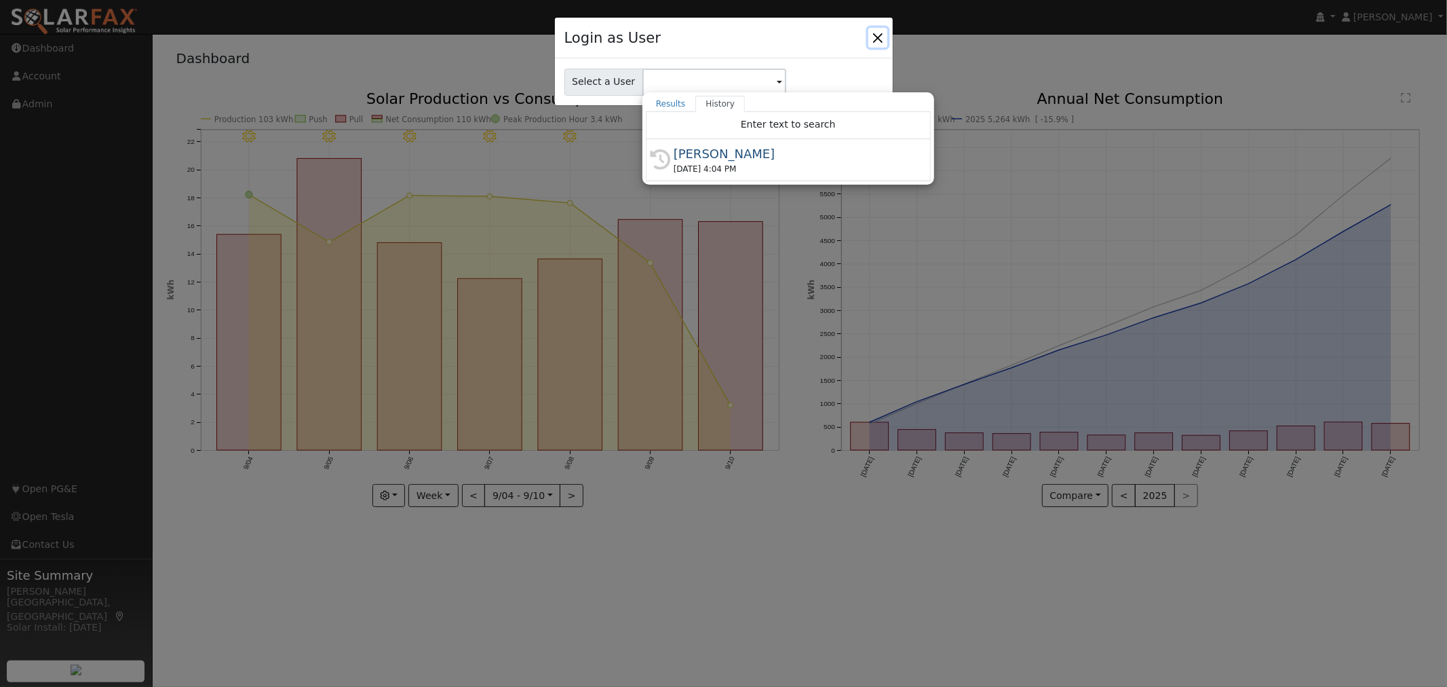
click at [879, 35] on button "Close" at bounding box center [878, 37] width 19 height 19
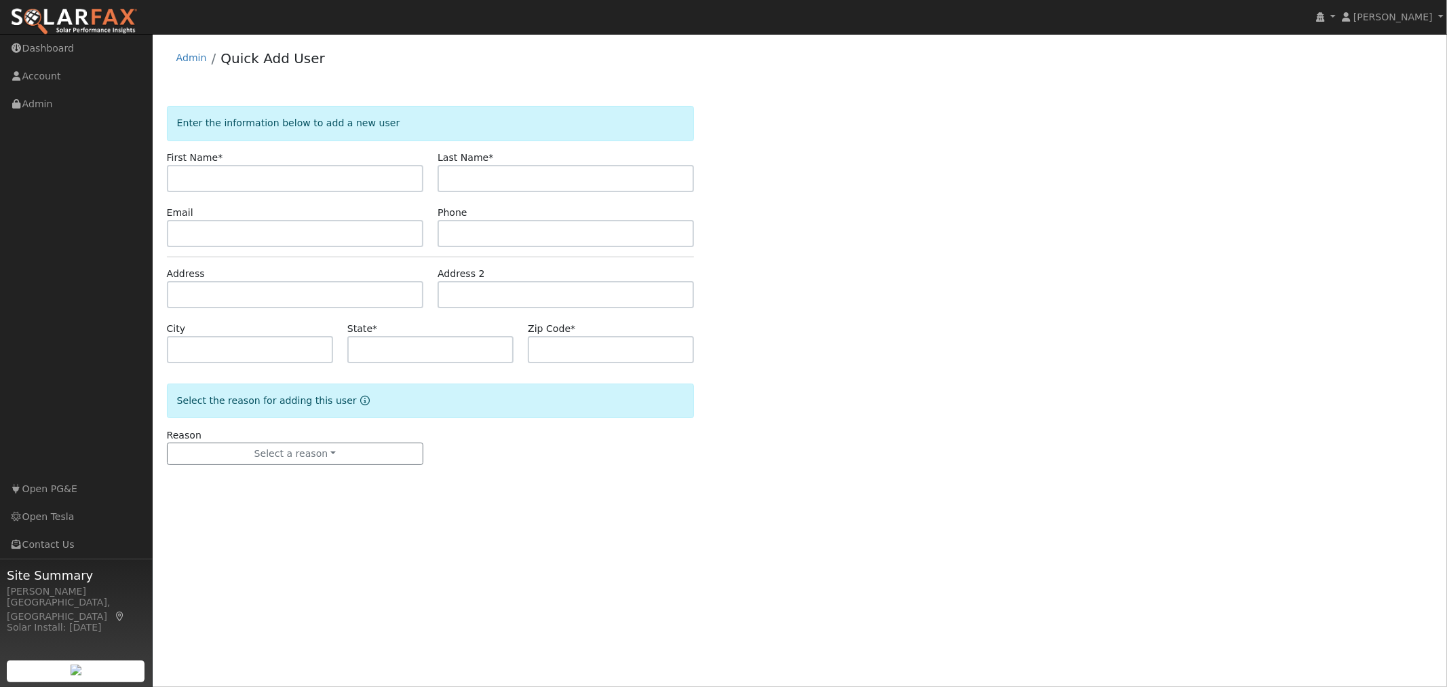
click at [306, 177] on input "text" at bounding box center [295, 178] width 256 height 27
type input "[PERSON_NAME]"
click at [295, 226] on input "text" at bounding box center [295, 233] width 256 height 27
paste input "[EMAIL_ADDRESS][DOMAIN_NAME]"
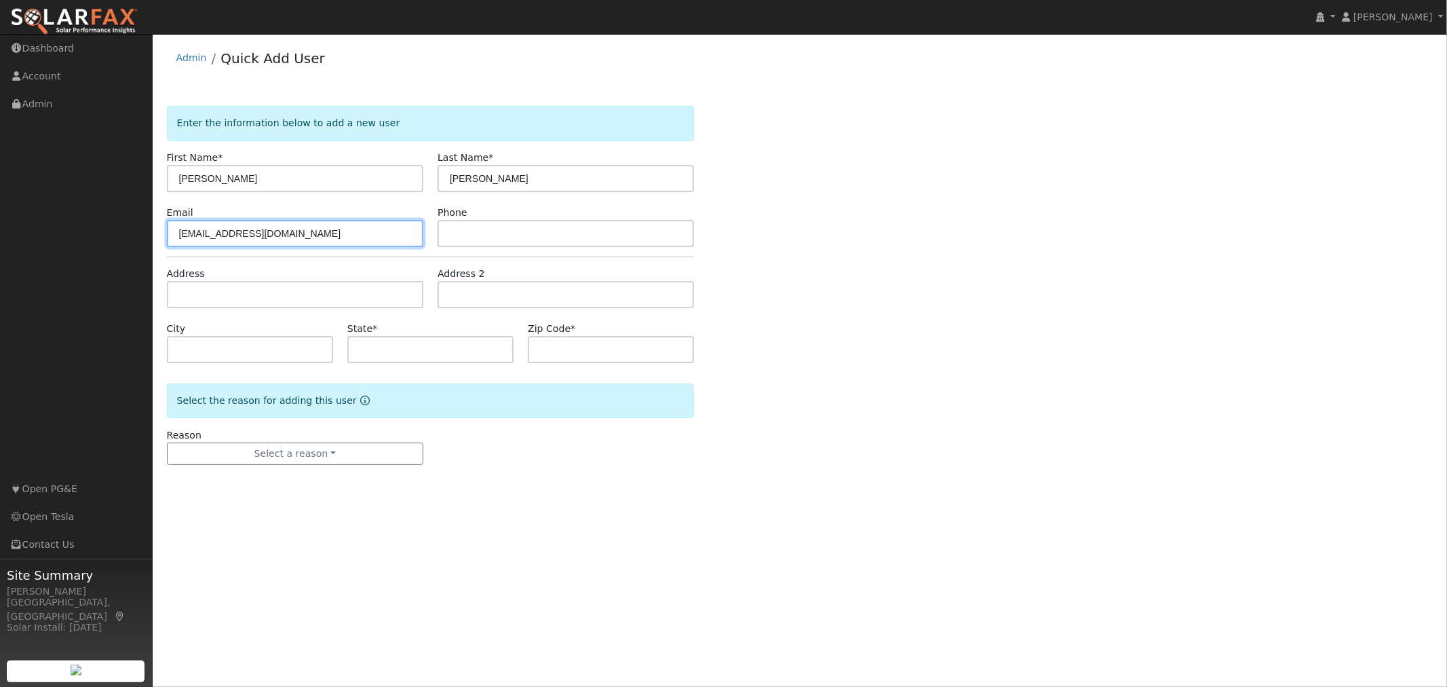
type input "[EMAIL_ADDRESS][DOMAIN_NAME]"
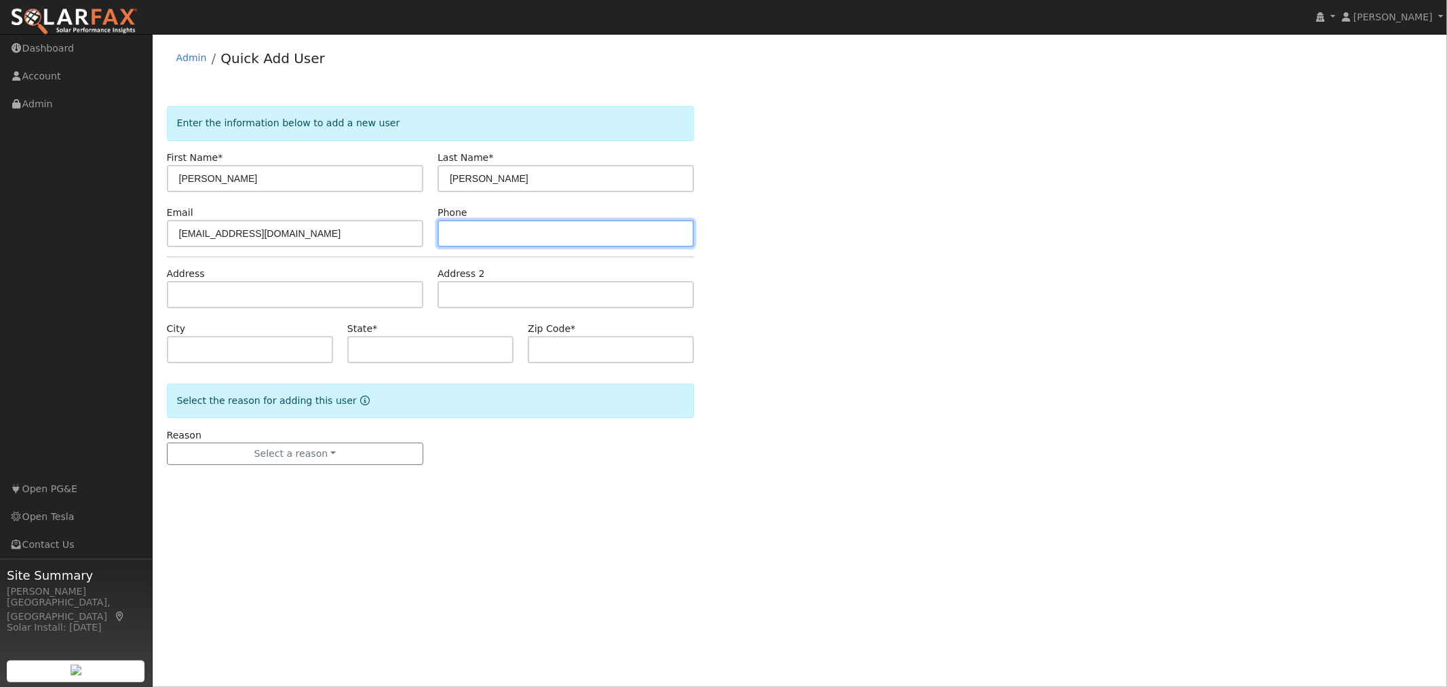
click at [601, 226] on input "text" at bounding box center [566, 233] width 256 height 27
paste input "2097564586"
type input "2097564586"
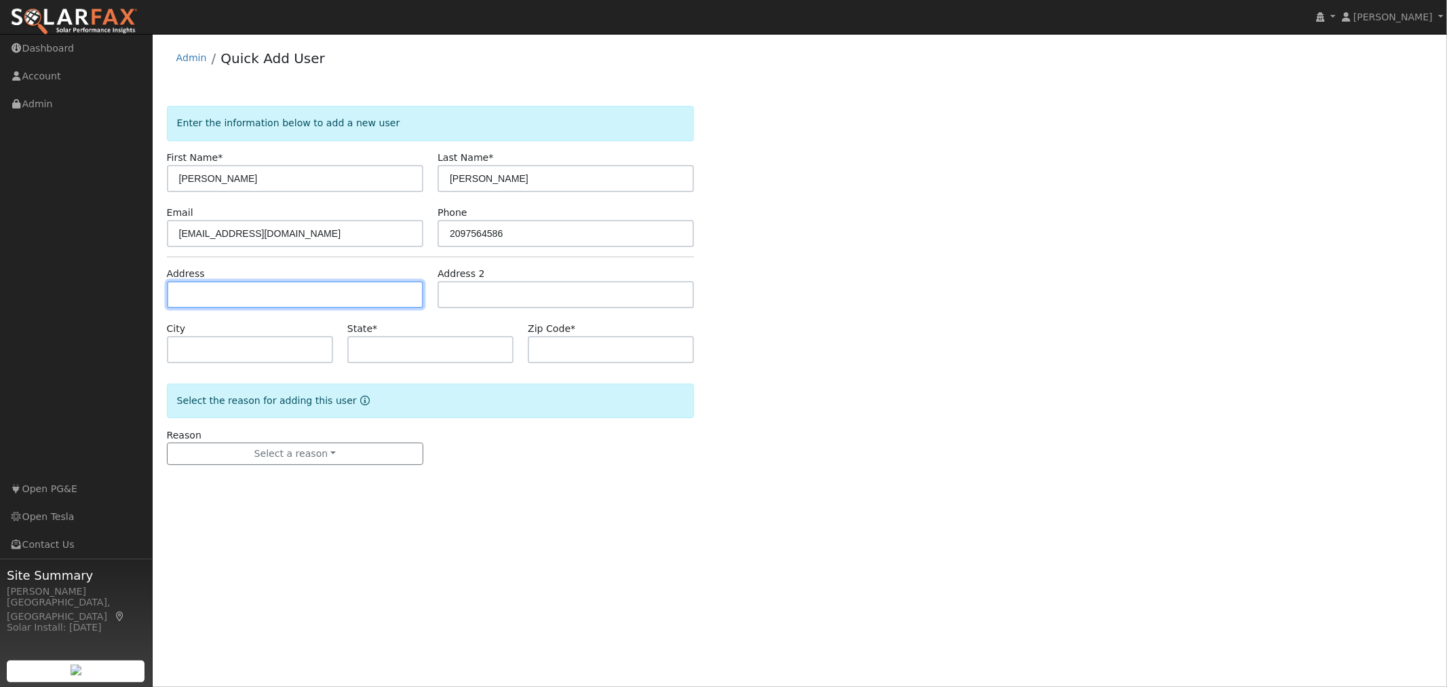
click at [263, 292] on input "text" at bounding box center [295, 294] width 256 height 27
paste input "[STREET_ADDRESS][PERSON_NAME]"
type input "842 [PERSON_NAME]"
type input "Merced"
type input "CA"
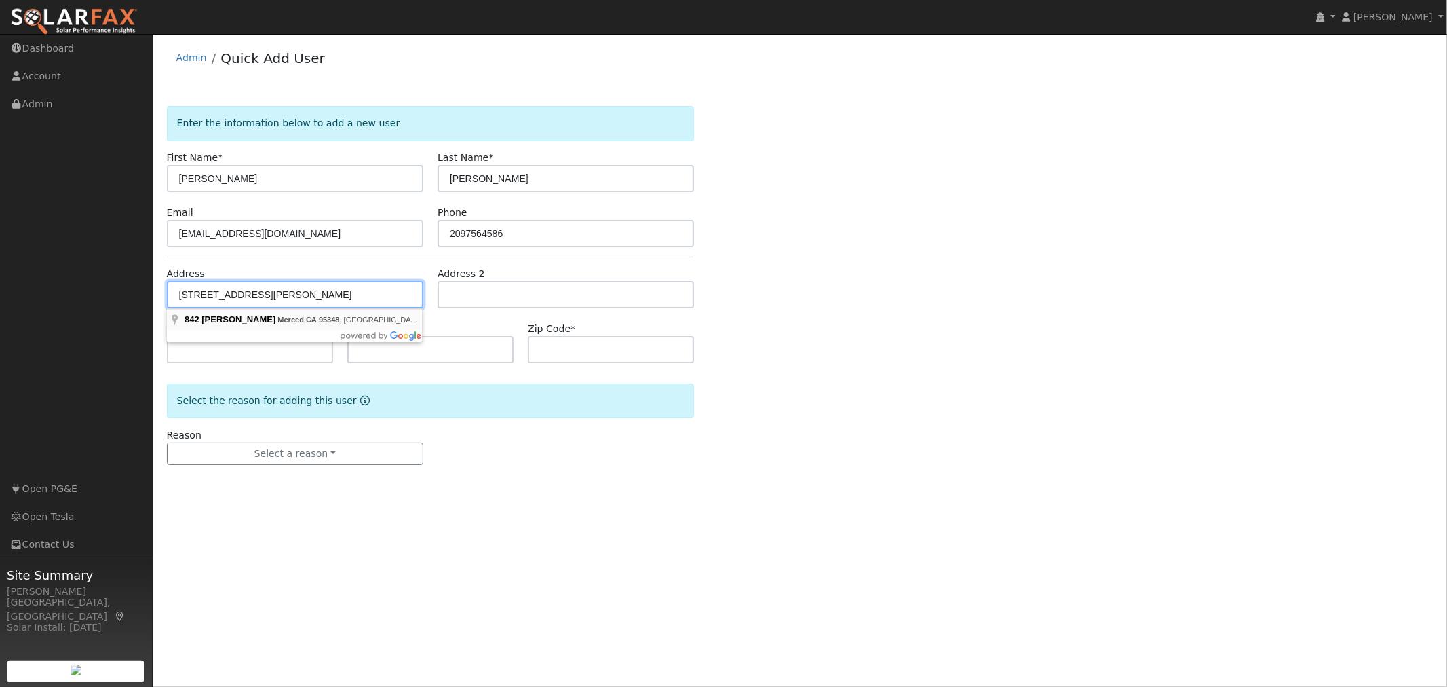
type input "95348"
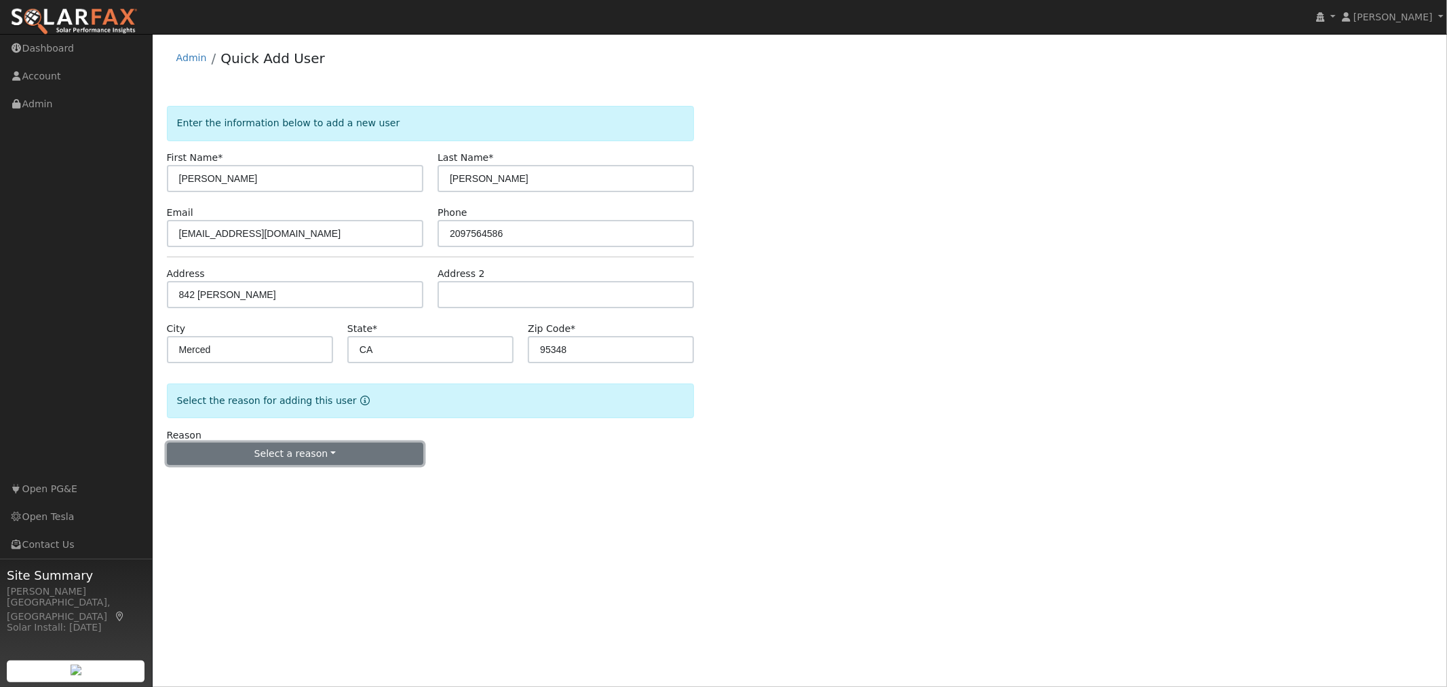
click at [342, 452] on button "Select a reason" at bounding box center [295, 453] width 256 height 23
click at [270, 501] on link "New customer adding solar" at bounding box center [243, 500] width 150 height 19
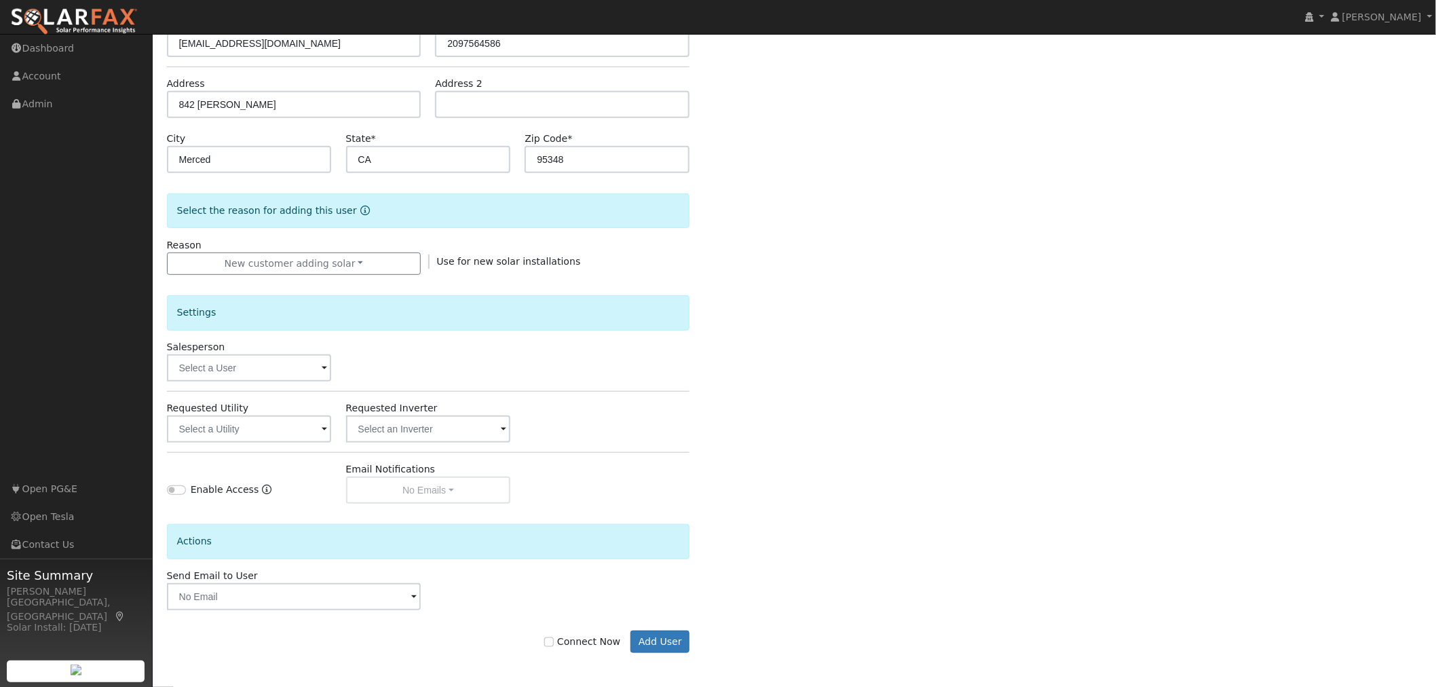
scroll to position [191, 0]
click at [326, 366] on span at bounding box center [324, 369] width 5 height 16
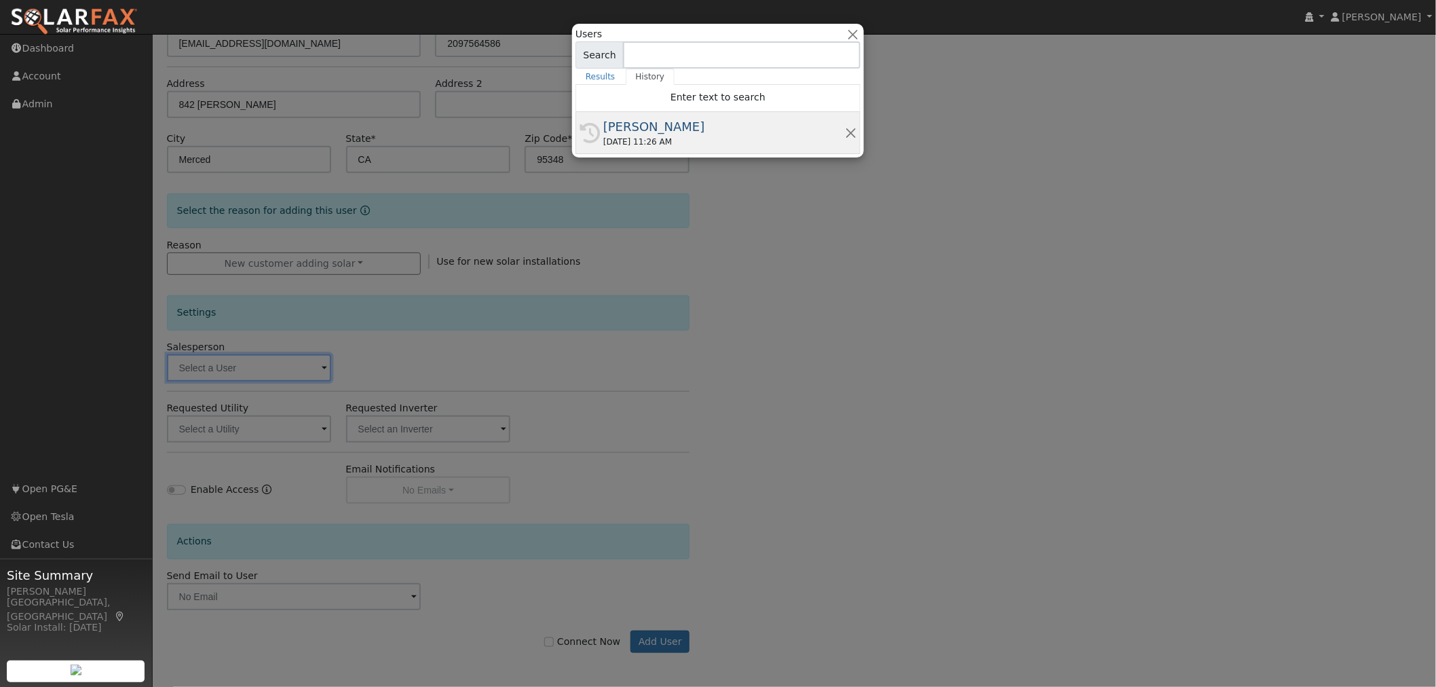
click at [626, 118] on div "[PERSON_NAME]" at bounding box center [724, 126] width 242 height 18
type input "[PERSON_NAME]"
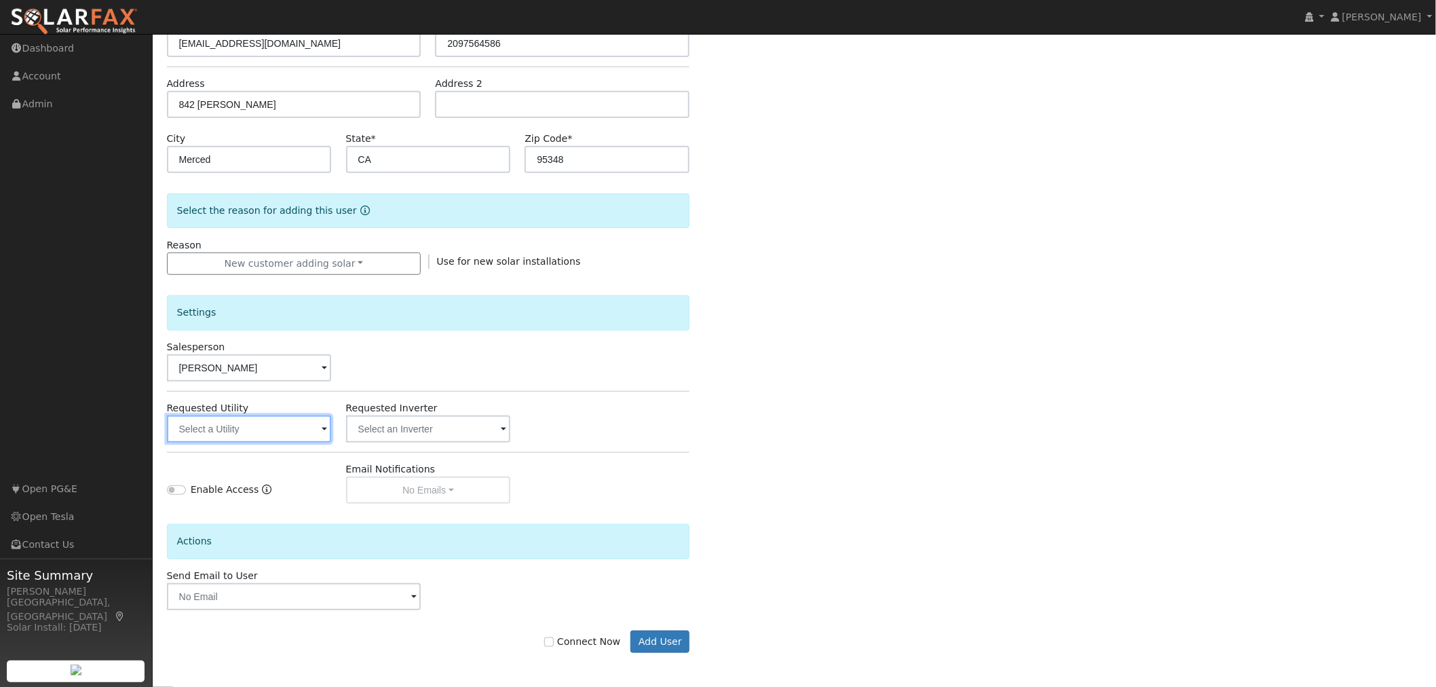
click at [328, 440] on input "text" at bounding box center [249, 428] width 165 height 27
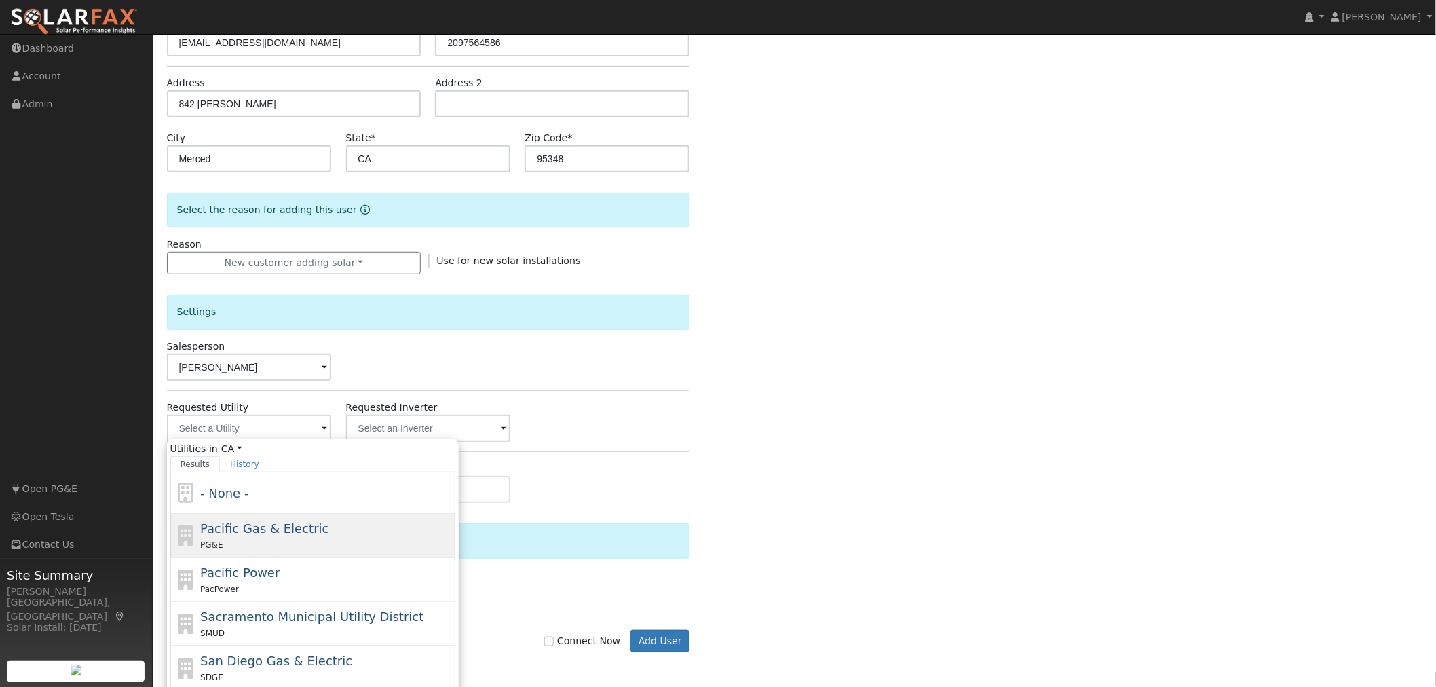
click at [293, 548] on div "PG&E" at bounding box center [326, 544] width 252 height 14
type input "Pacific Gas & Electric"
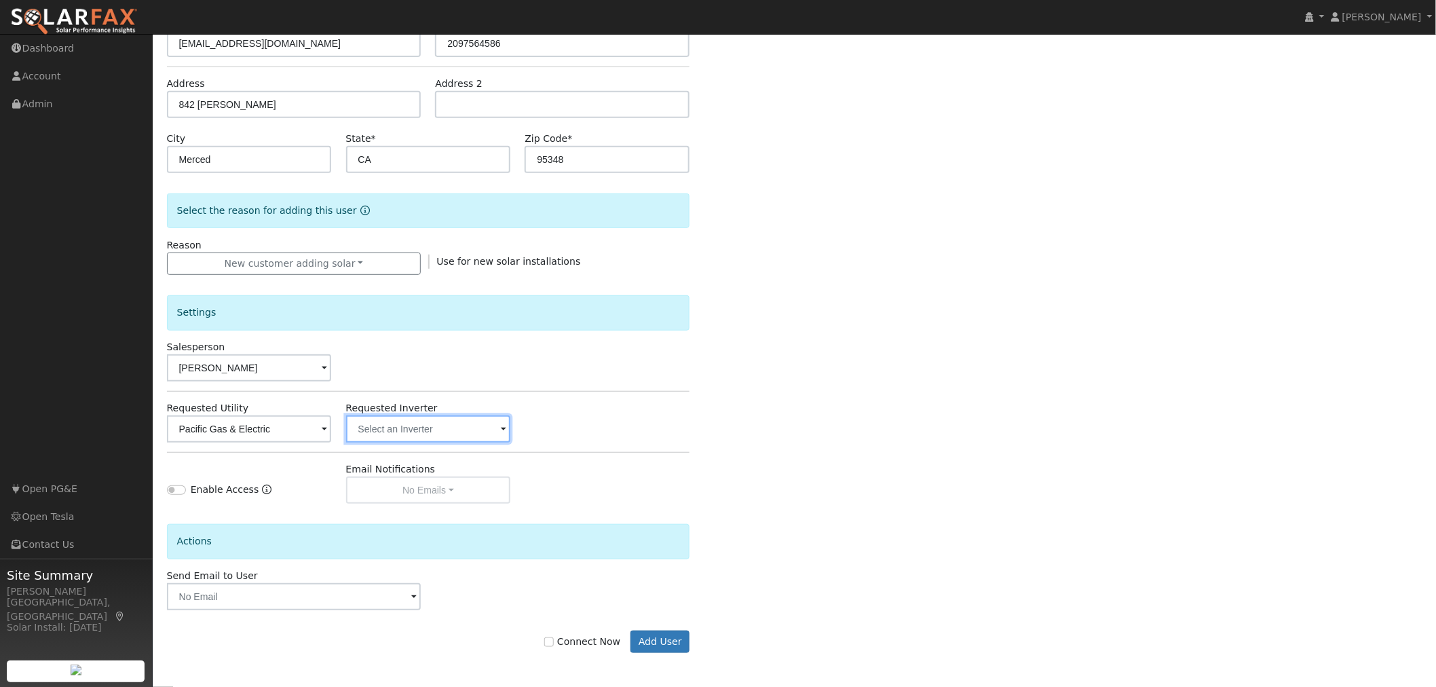
click at [470, 425] on input "text" at bounding box center [428, 428] width 165 height 27
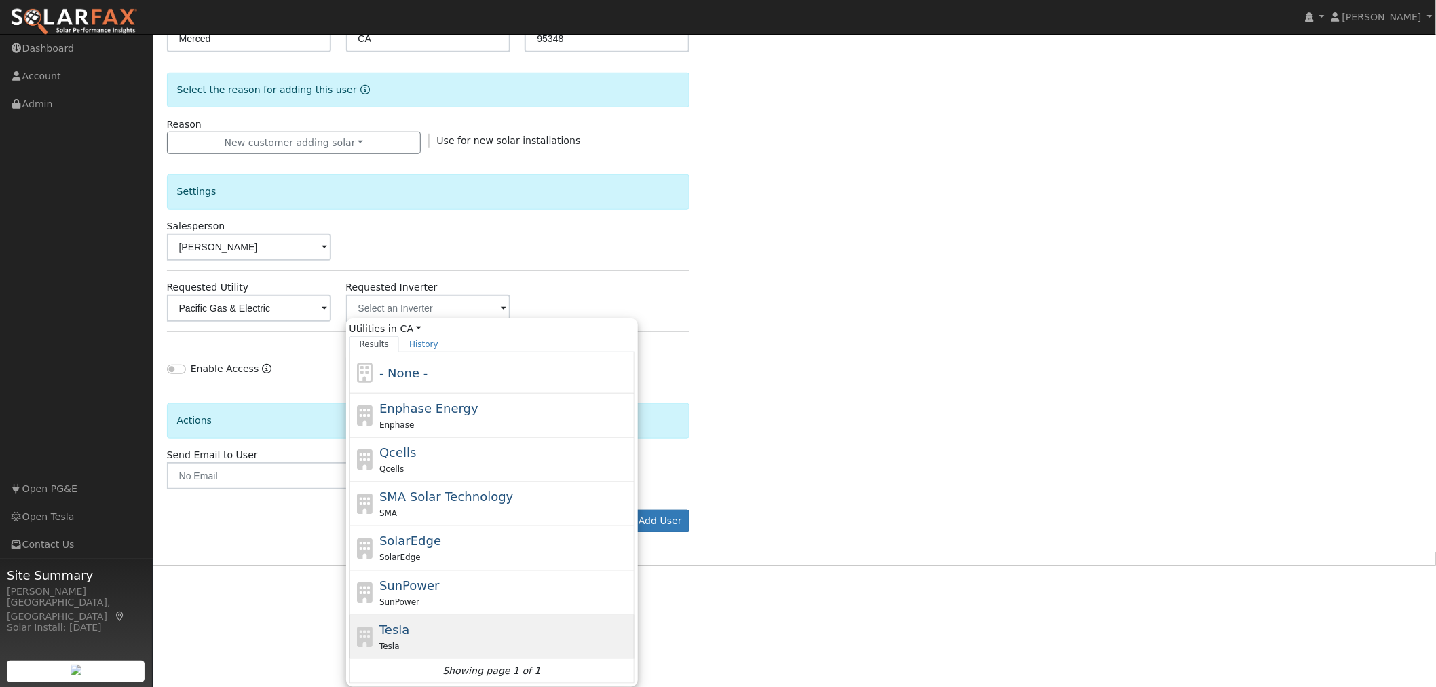
click at [449, 631] on div "Tesla Tesla" at bounding box center [505, 636] width 252 height 33
type input "Tesla"
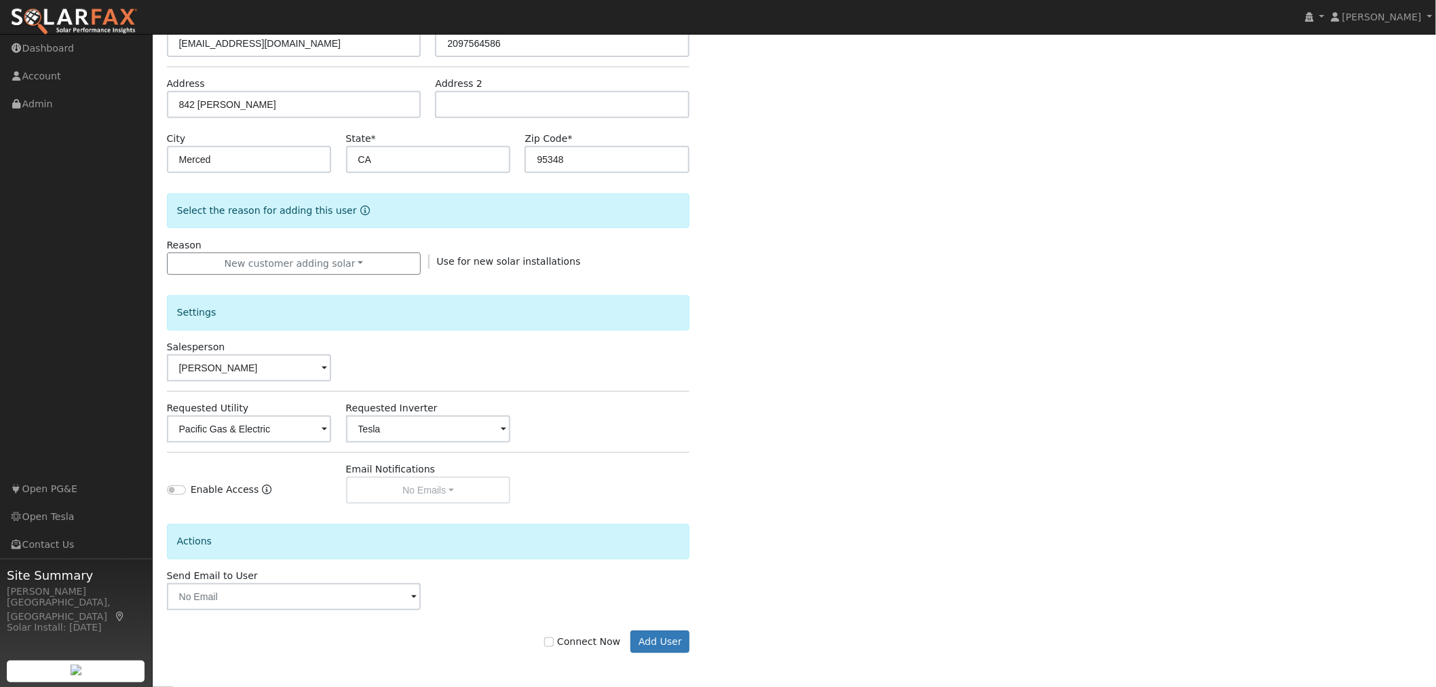
click at [557, 648] on label "Connect Now" at bounding box center [582, 641] width 76 height 14
click at [554, 647] on input "Connect Now" at bounding box center [548, 641] width 9 height 9
checkbox input "true"
click at [666, 646] on button "Add User" at bounding box center [659, 641] width 59 height 23
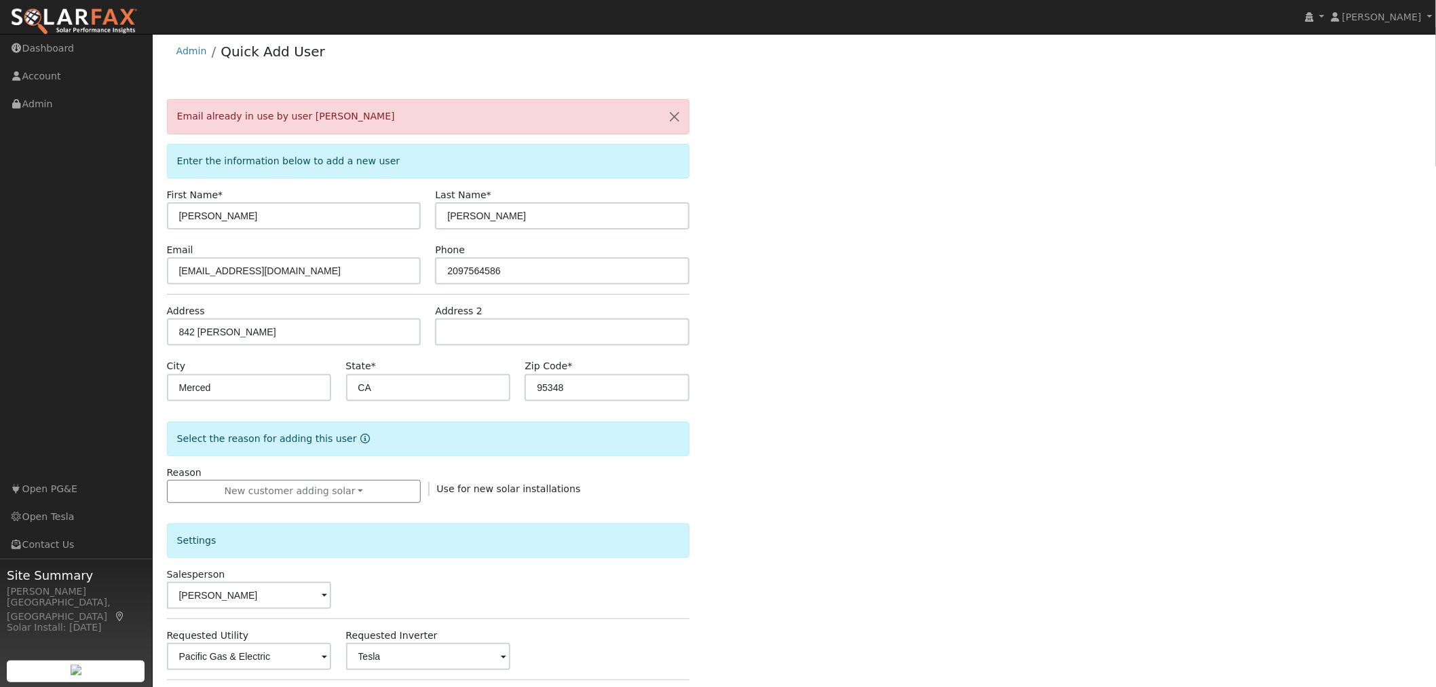
scroll to position [0, 0]
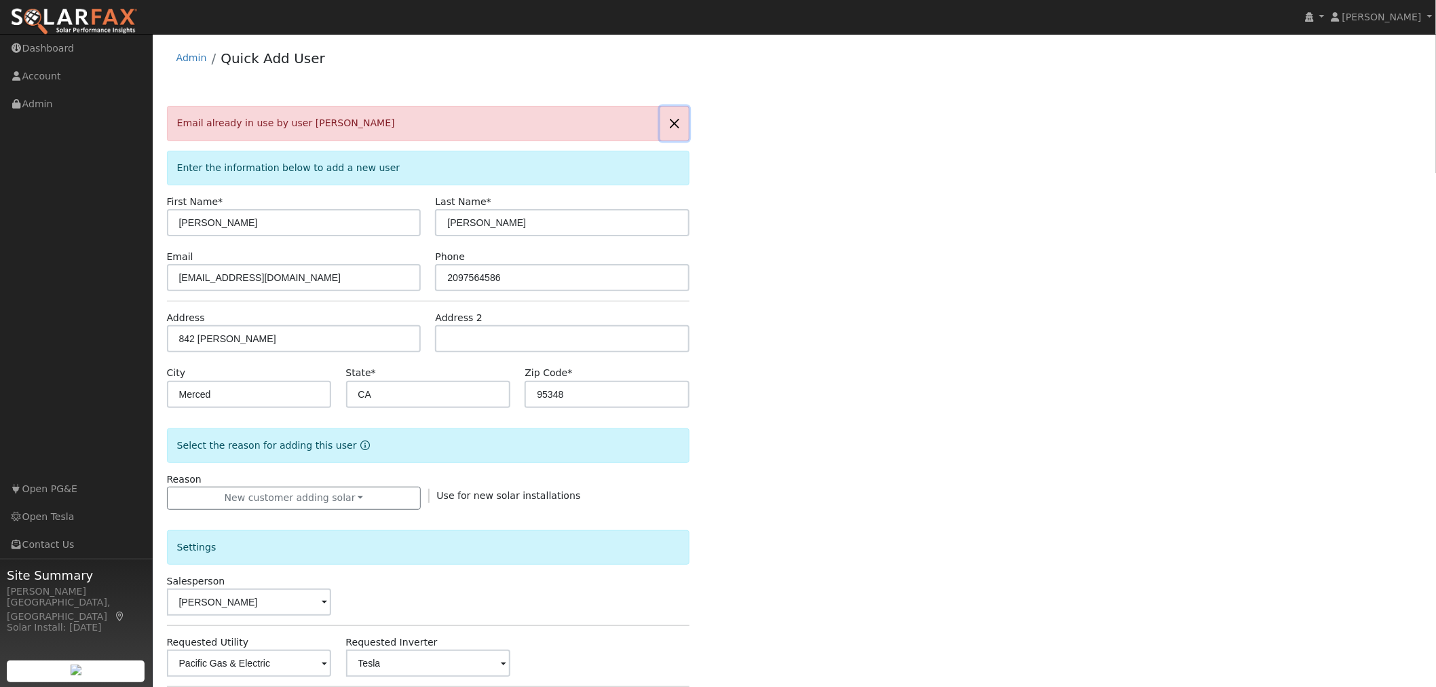
click at [682, 123] on button "button" at bounding box center [674, 123] width 28 height 33
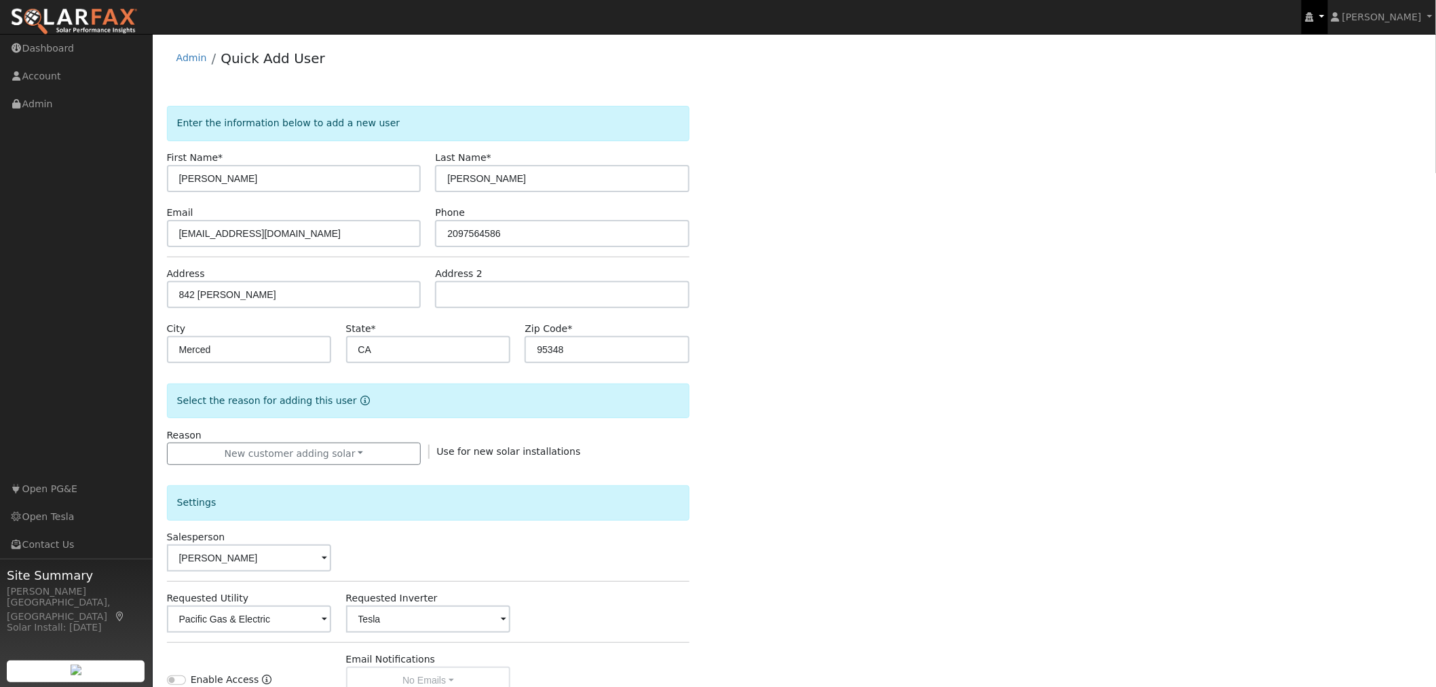
click at [1327, 18] on link at bounding box center [1314, 17] width 26 height 34
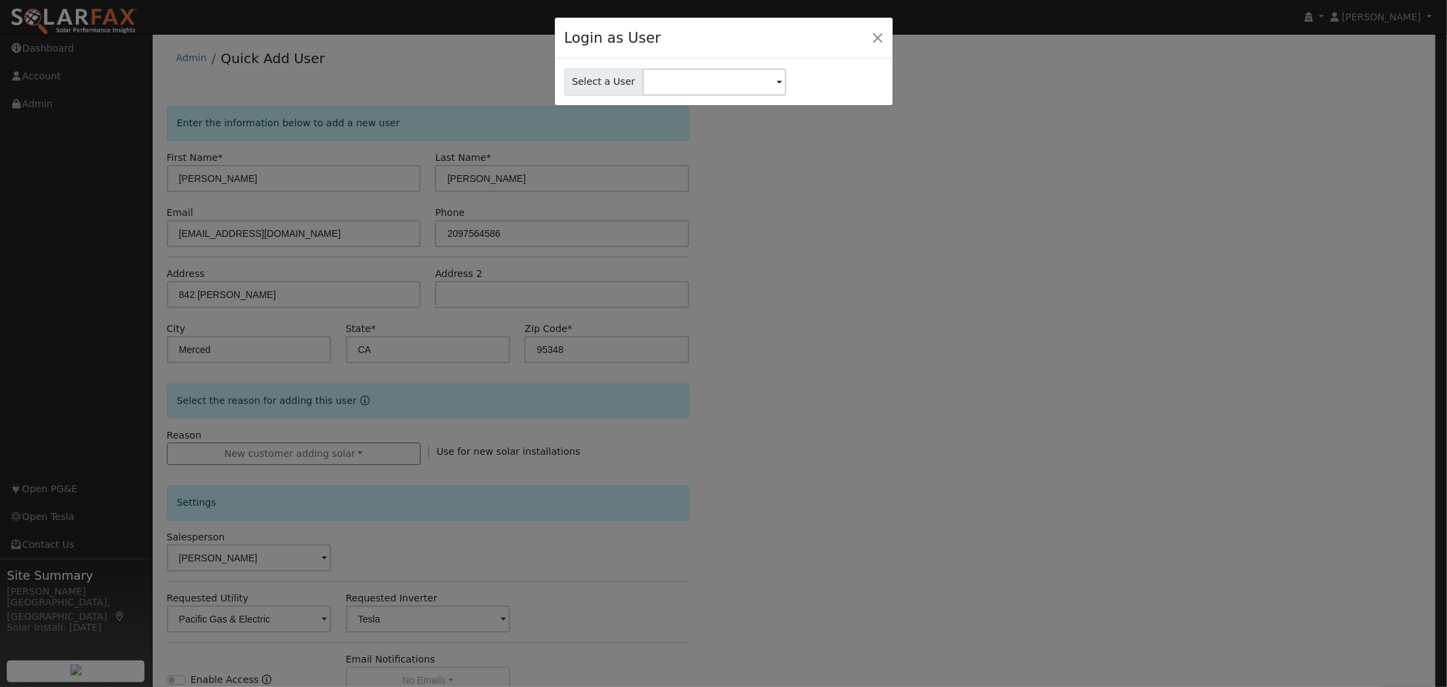
click at [1111, 253] on div "Login as User Select a User" at bounding box center [723, 343] width 1447 height 687
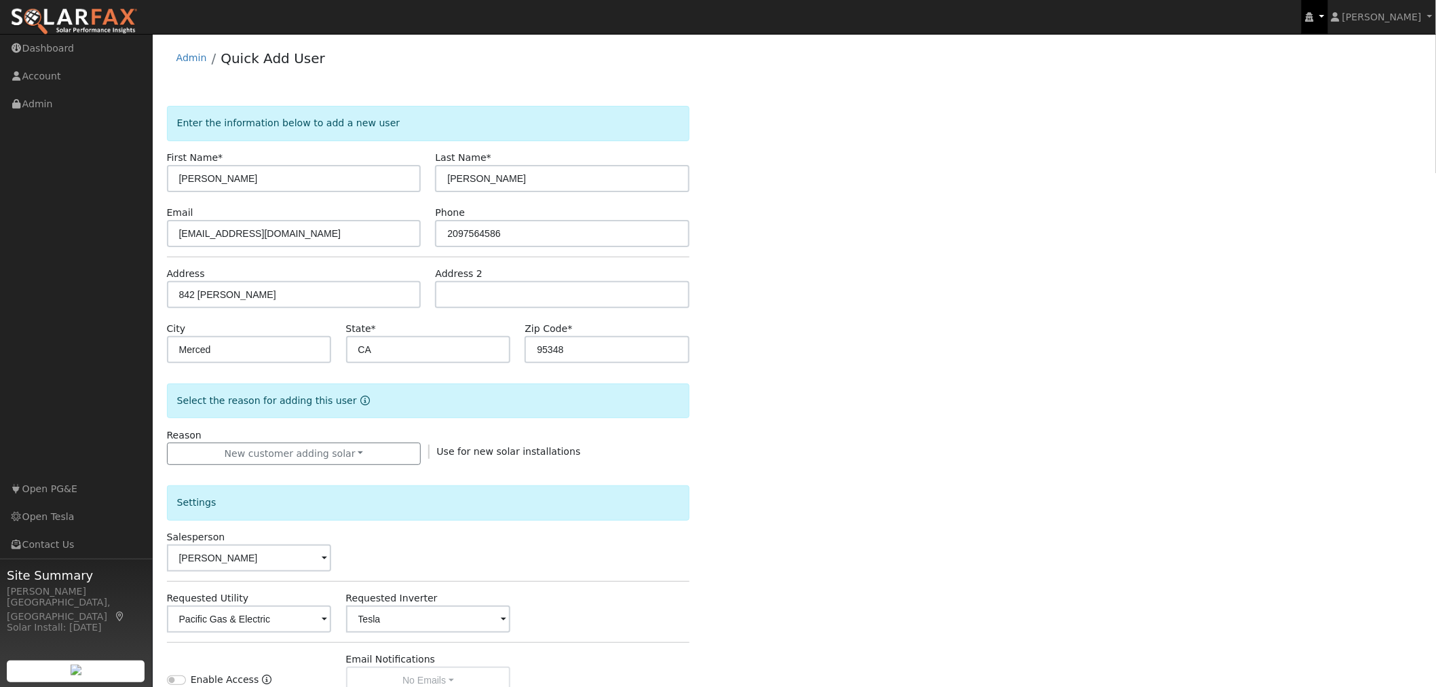
click at [1327, 23] on link at bounding box center [1314, 17] width 26 height 34
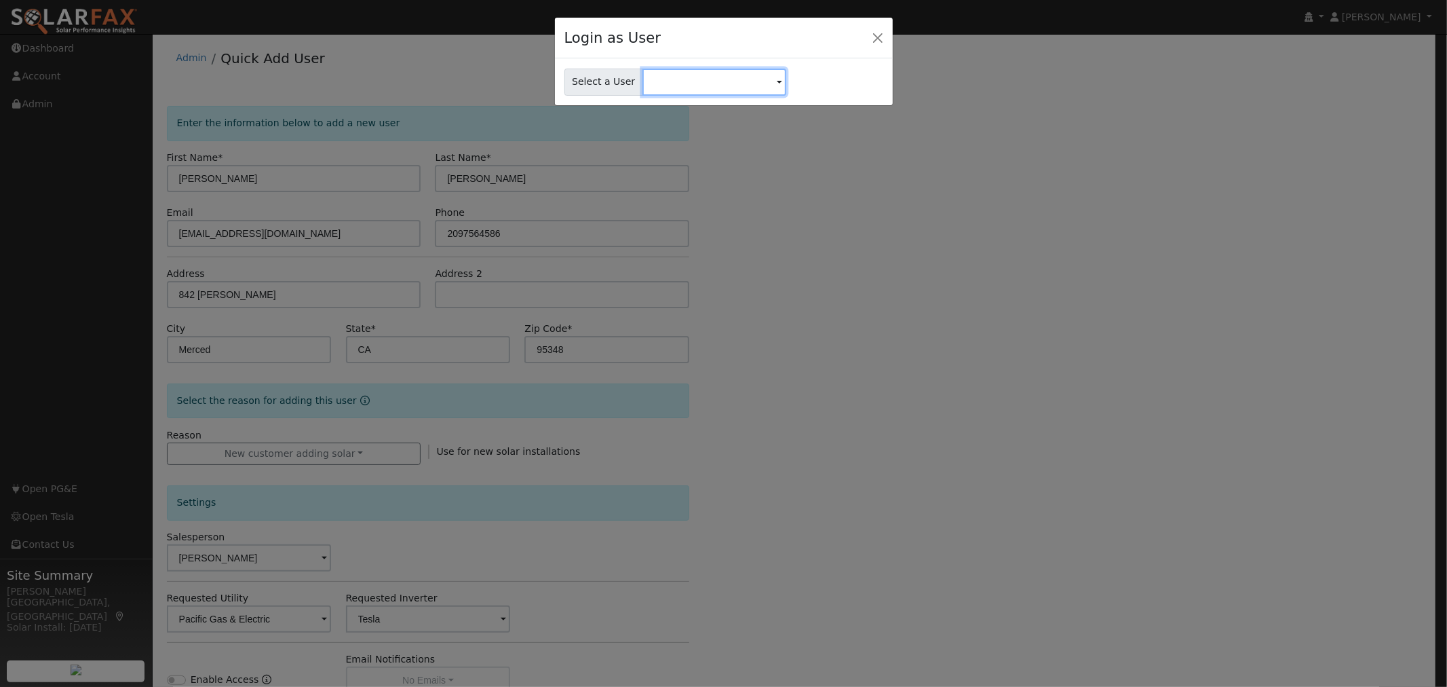
click at [701, 82] on input "text" at bounding box center [715, 82] width 144 height 27
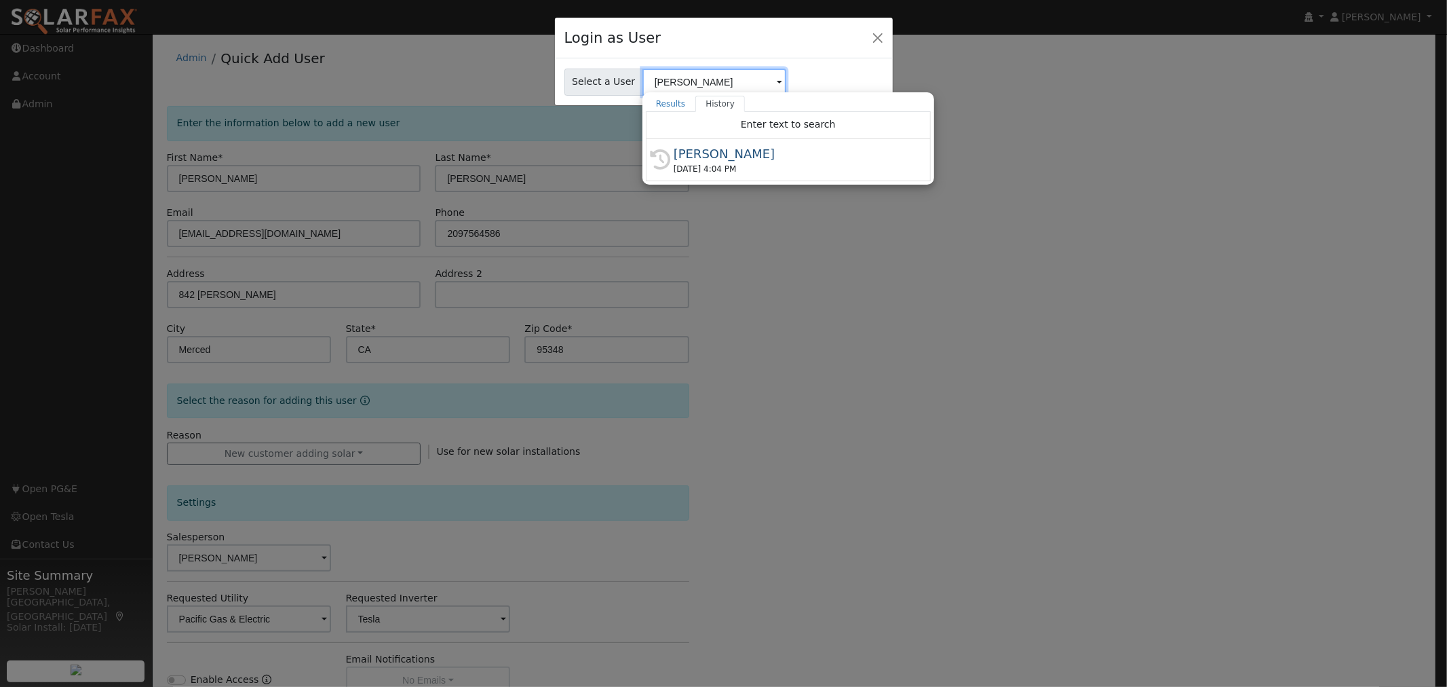
type input "[PERSON_NAME]"
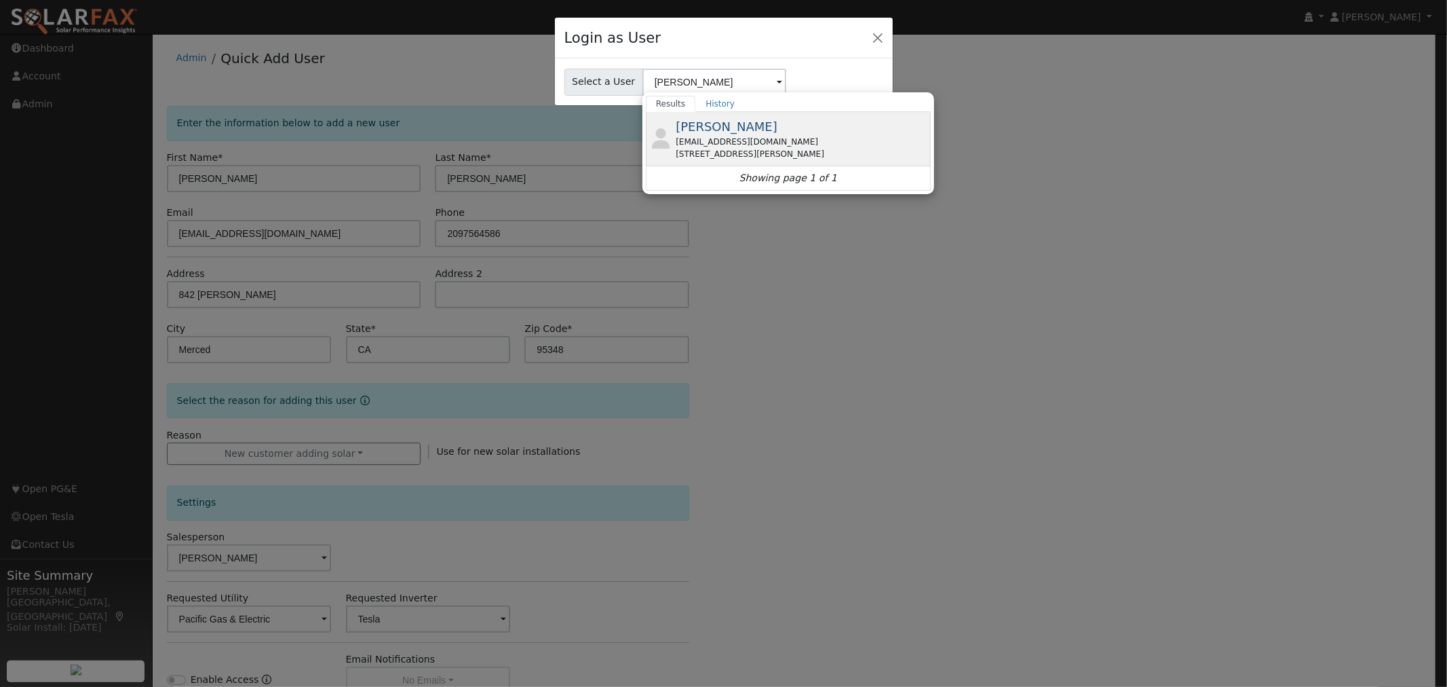
click at [706, 133] on span "[PERSON_NAME]" at bounding box center [727, 126] width 102 height 14
